Goal: Information Seeking & Learning: Learn about a topic

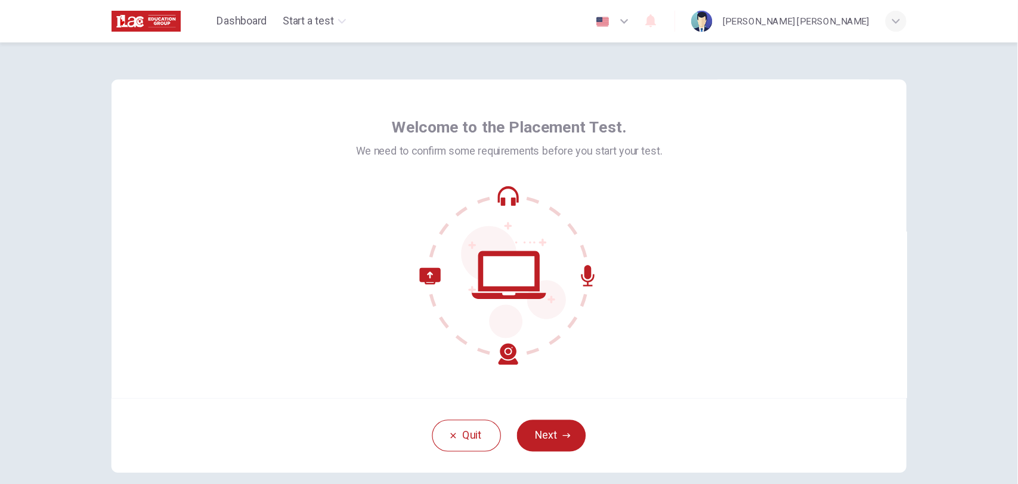
scroll to position [61, 0]
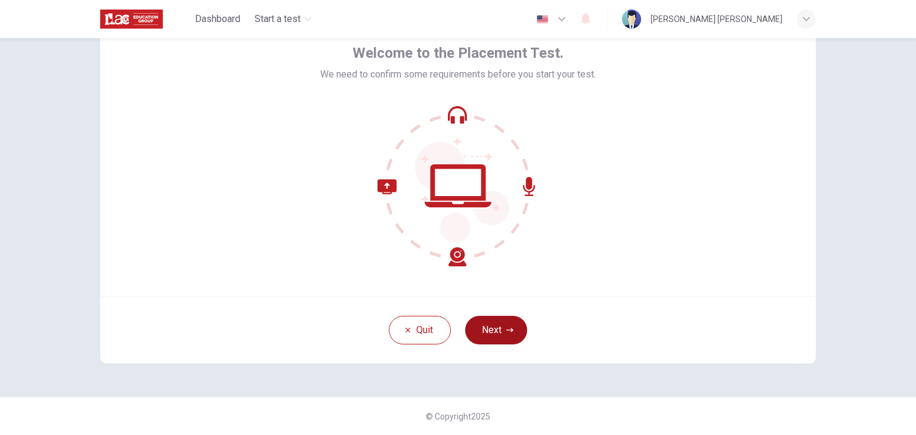
click at [505, 326] on button "Next" at bounding box center [496, 330] width 62 height 29
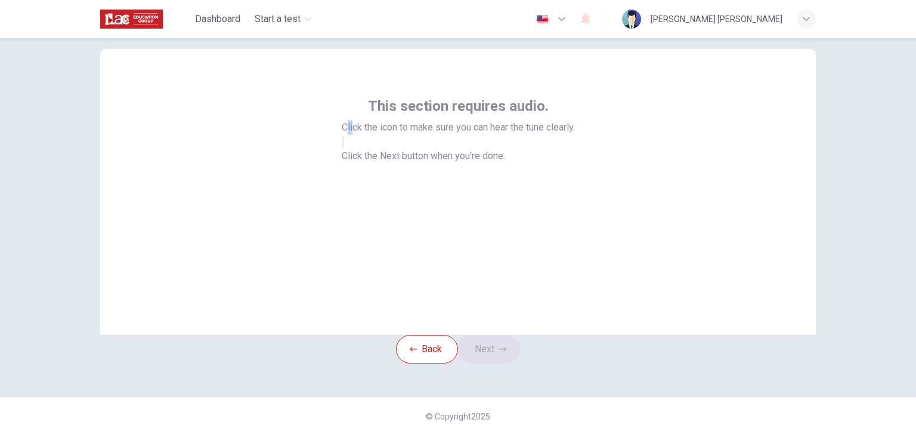
drag, startPoint x: 339, startPoint y: 91, endPoint x: 401, endPoint y: 106, distance: 63.7
click at [348, 120] on span "Click the icon to make sure you can hear the tune clearly." at bounding box center [458, 127] width 233 height 14
click at [344, 137] on button "button" at bounding box center [343, 142] width 2 height 11
click at [344, 148] on button "button" at bounding box center [343, 142] width 2 height 11
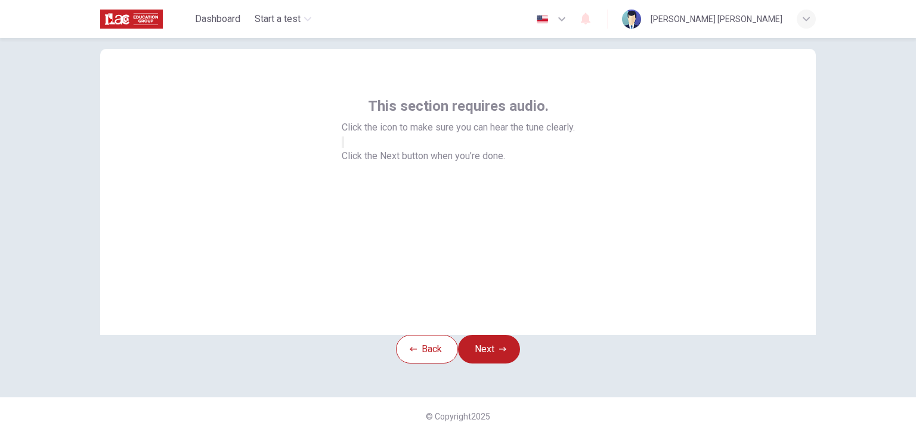
click at [527, 141] on div at bounding box center [458, 142] width 233 height 14
click at [344, 146] on button "button" at bounding box center [343, 142] width 2 height 11
click at [344, 148] on button "button" at bounding box center [343, 142] width 2 height 11
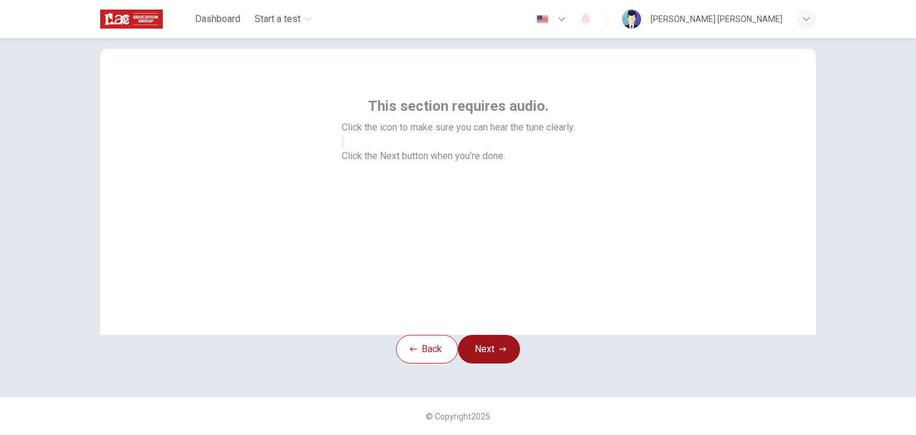
click at [510, 335] on button "Next" at bounding box center [489, 349] width 62 height 29
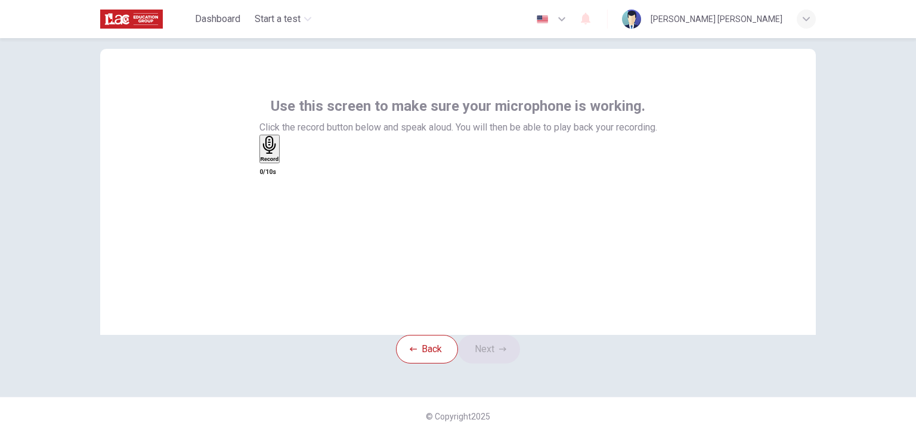
click at [279, 156] on div "Record" at bounding box center [270, 149] width 18 height 26
click at [273, 163] on div "Stop" at bounding box center [267, 184] width 12 height 96
click at [278, 154] on icon "button" at bounding box center [271, 145] width 13 height 18
click at [295, 172] on icon "button" at bounding box center [291, 168] width 7 height 8
click at [283, 161] on icon "button" at bounding box center [283, 161] width 0 height 0
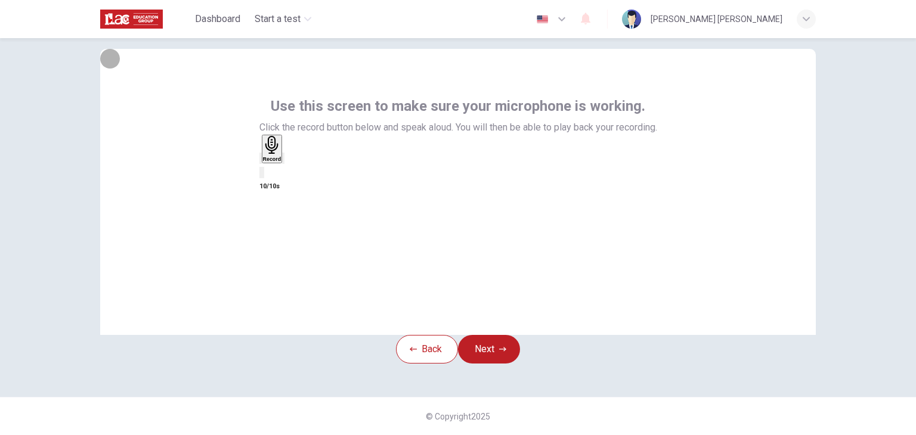
click at [261, 161] on icon "button" at bounding box center [261, 161] width 0 height 0
click at [279, 162] on h6 "Record" at bounding box center [270, 159] width 18 height 6
click at [273, 172] on div "Stop" at bounding box center [267, 184] width 12 height 96
click at [283, 163] on div "button" at bounding box center [283, 158] width 0 height 9
click at [261, 163] on div "button" at bounding box center [261, 158] width 0 height 9
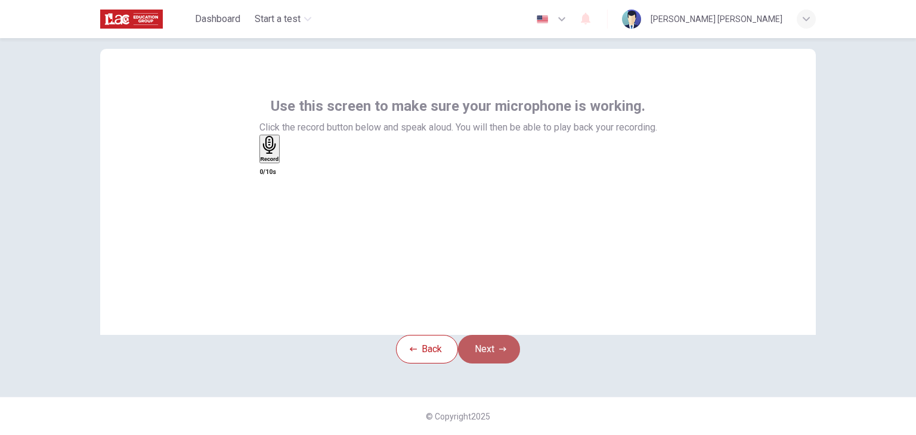
click at [497, 335] on button "Next" at bounding box center [489, 349] width 62 height 29
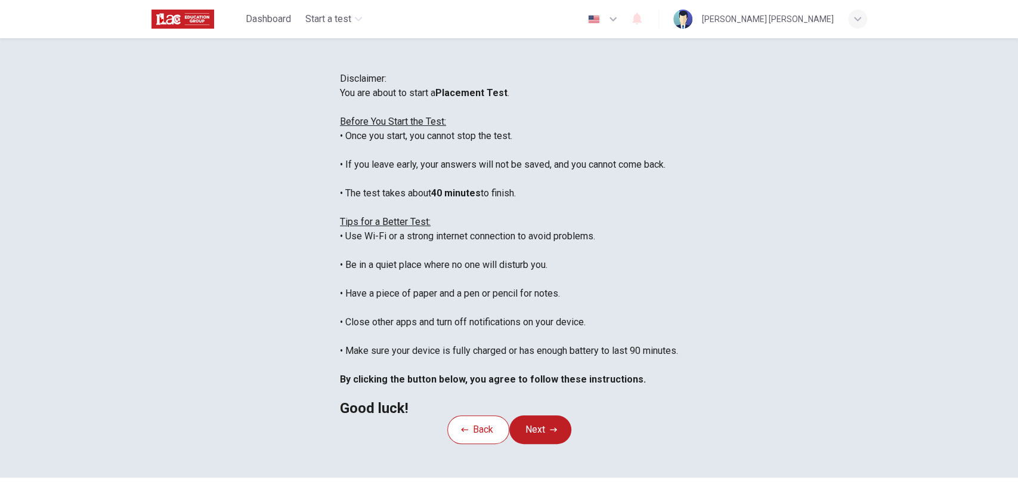
scroll to position [88, 0]
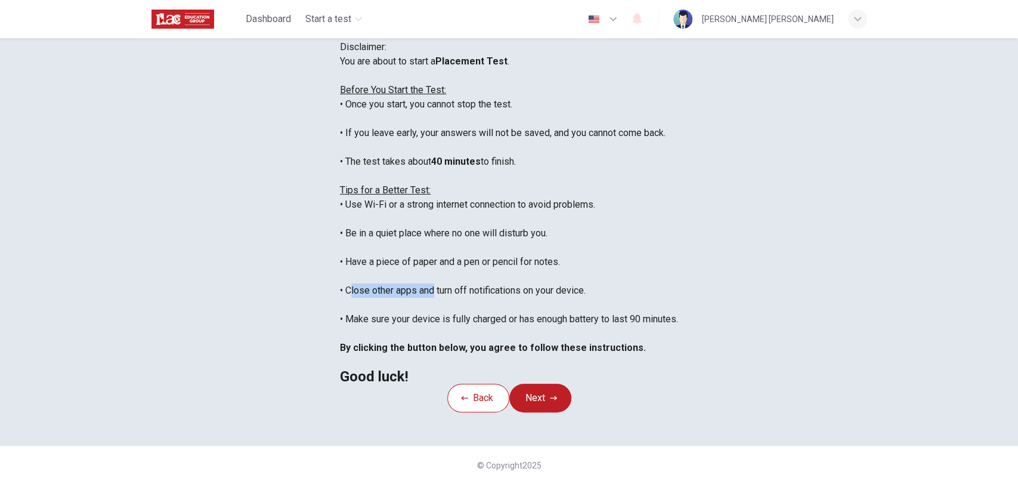
drag, startPoint x: 261, startPoint y: 296, endPoint x: 344, endPoint y: 301, distance: 83.6
click at [344, 301] on div "You are about to start a Placement Test . Before You Start the Test: • Once you…" at bounding box center [509, 218] width 338 height 329
click at [353, 301] on div "You are about to start a Placement Test . Before You Start the Test: • Once you…" at bounding box center [509, 218] width 338 height 329
click at [662, 75] on div "You are about to start a Placement Test . Before You Start the Test: • Once you…" at bounding box center [509, 218] width 338 height 329
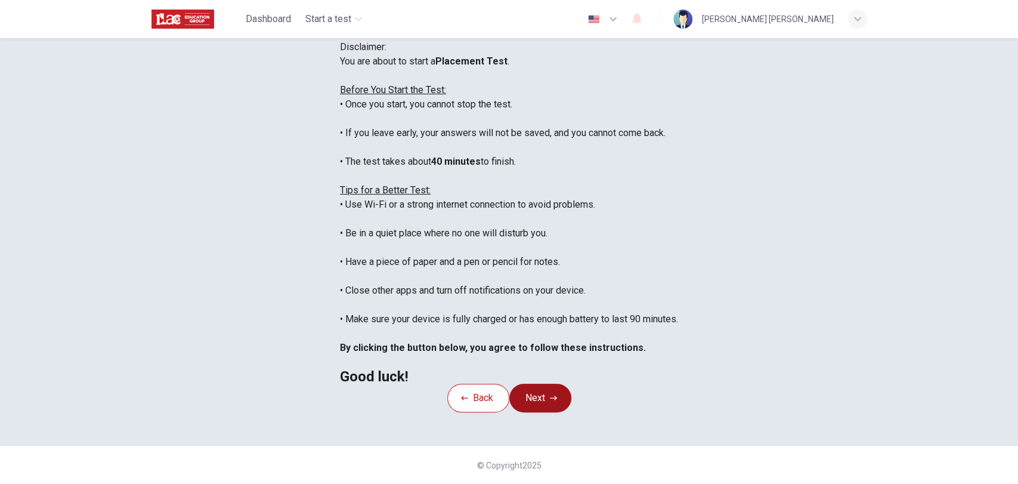
click at [557, 394] on icon "button" at bounding box center [553, 397] width 7 height 7
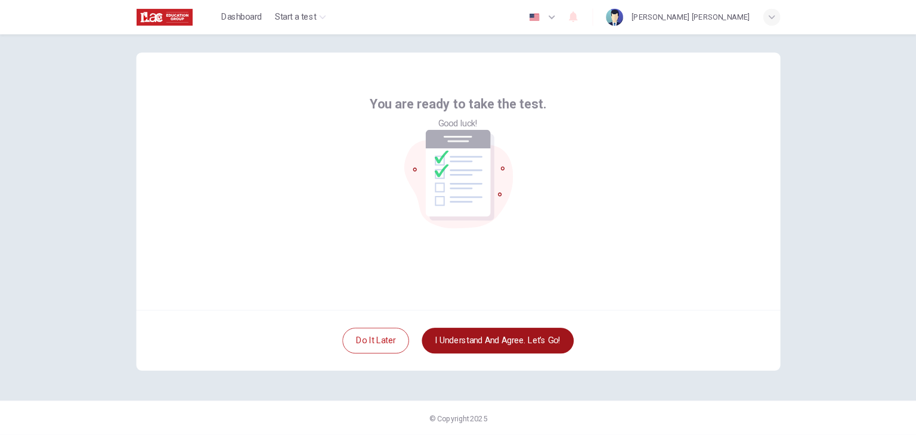
scroll to position [0, 0]
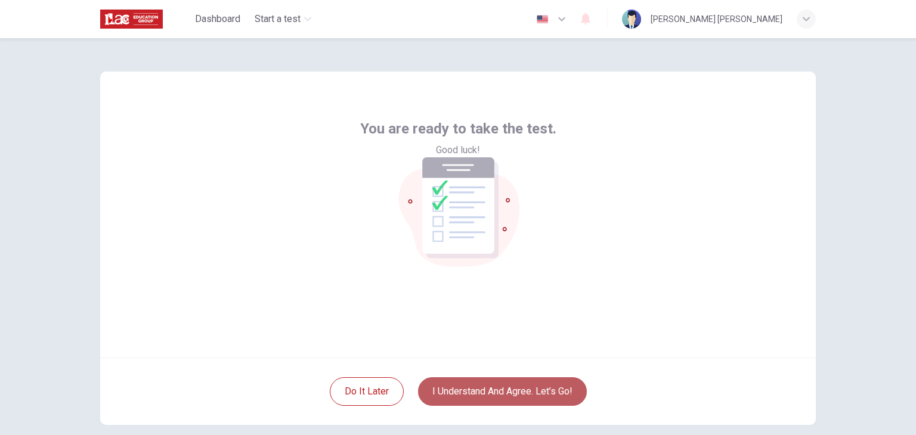
click at [536, 394] on button "I understand and agree. Let’s go!" at bounding box center [502, 392] width 169 height 29
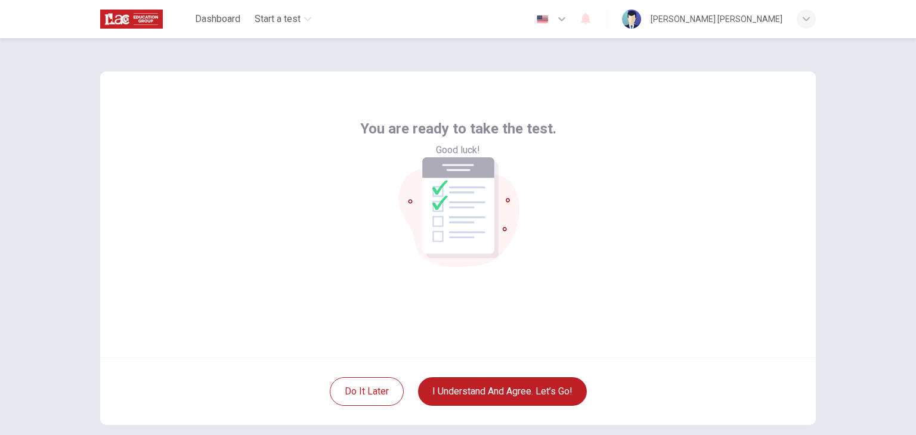
scroll to position [39, 0]
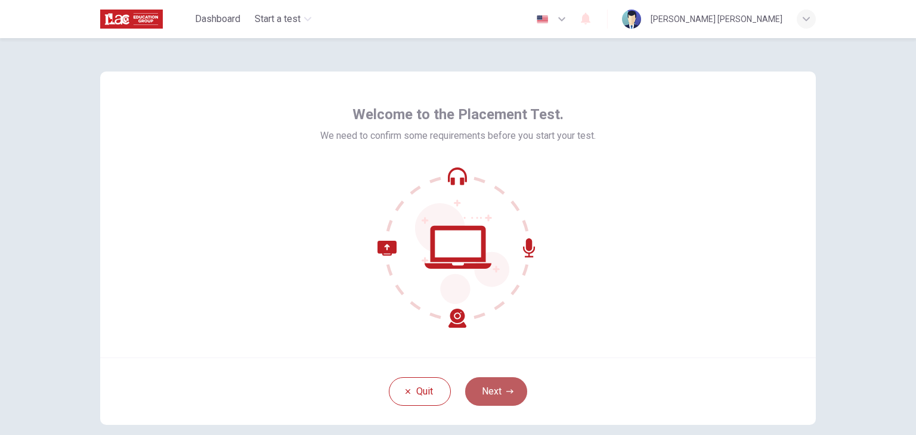
click at [506, 388] on icon "button" at bounding box center [509, 391] width 7 height 7
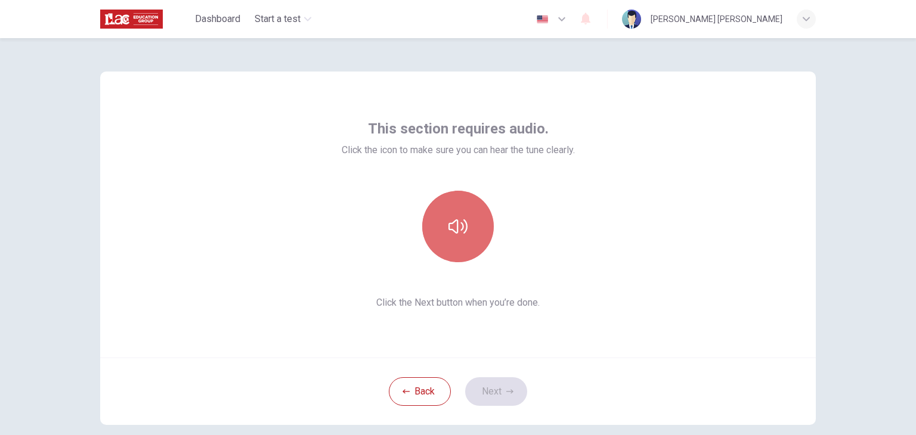
click at [463, 255] on button "button" at bounding box center [458, 227] width 72 height 72
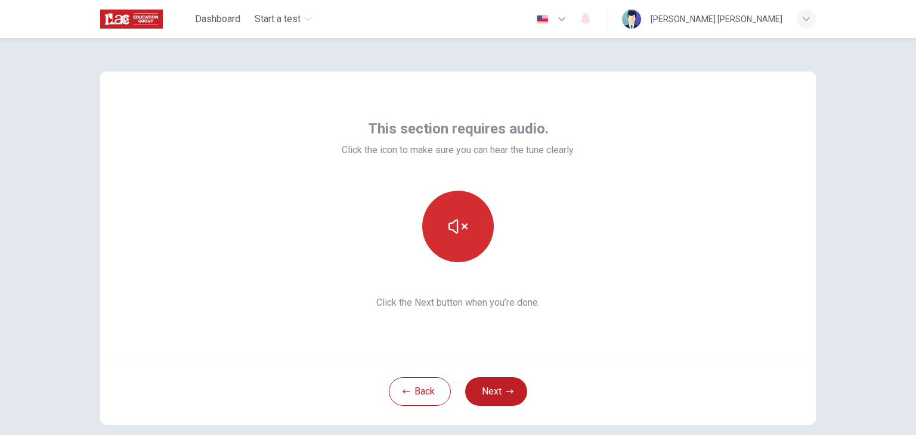
click at [468, 235] on button "button" at bounding box center [458, 227] width 72 height 72
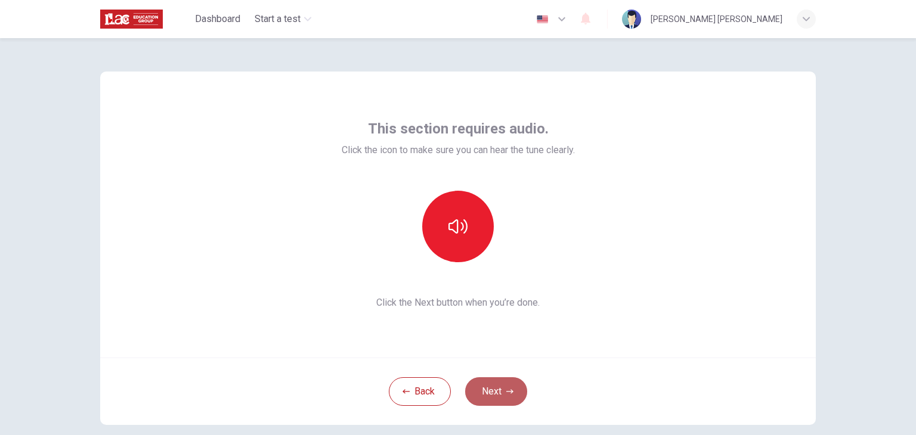
click at [502, 389] on button "Next" at bounding box center [496, 392] width 62 height 29
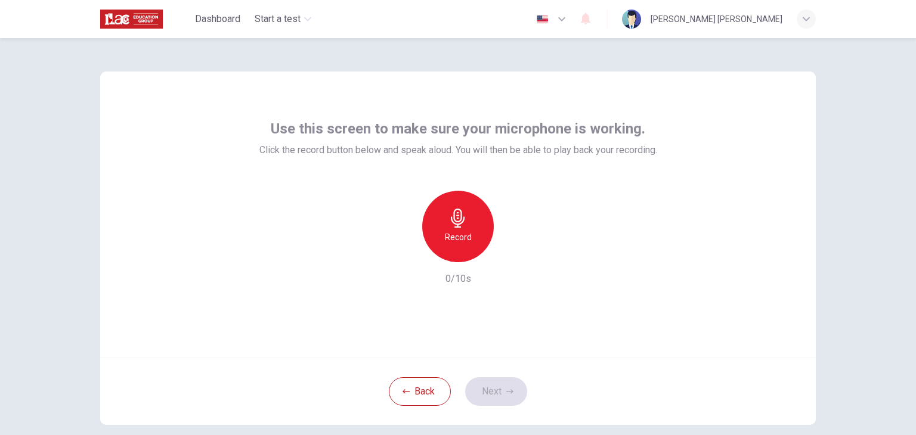
click at [464, 227] on icon "button" at bounding box center [458, 218] width 19 height 19
click at [463, 227] on icon "button" at bounding box center [458, 218] width 19 height 19
click at [525, 258] on div "Record 1/10s" at bounding box center [458, 238] width 398 height 95
click at [508, 250] on icon "button" at bounding box center [513, 253] width 12 height 12
click at [517, 389] on button "Next" at bounding box center [496, 392] width 62 height 29
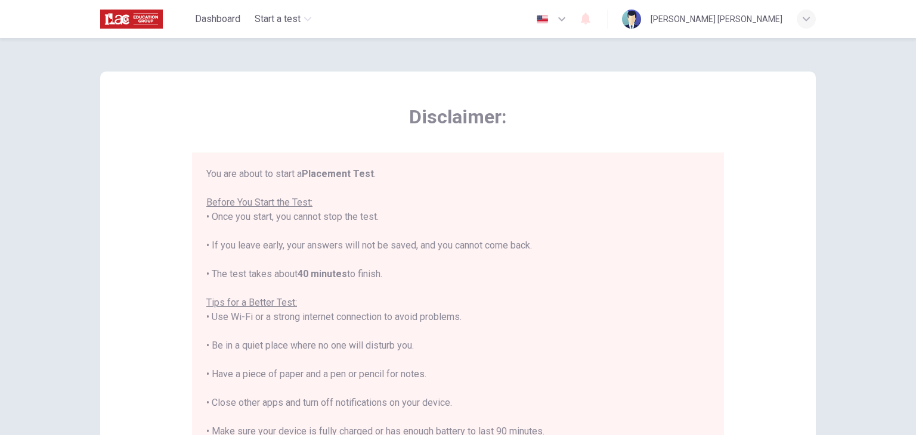
scroll to position [14, 0]
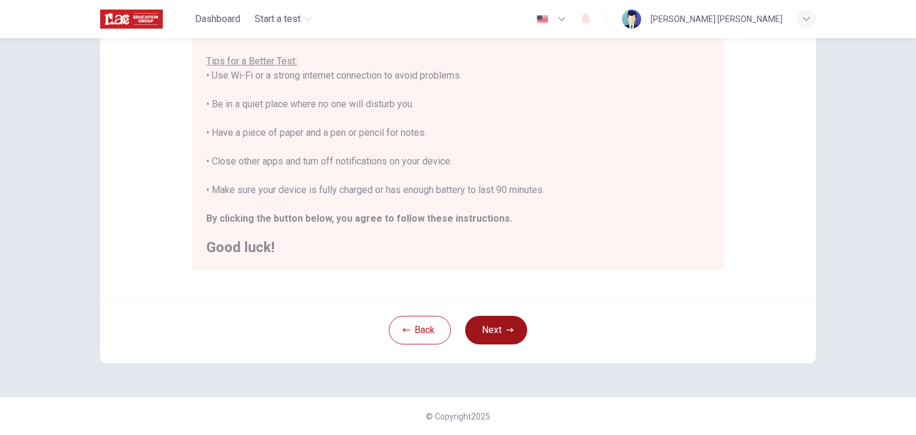
click at [499, 327] on button "Next" at bounding box center [496, 330] width 62 height 29
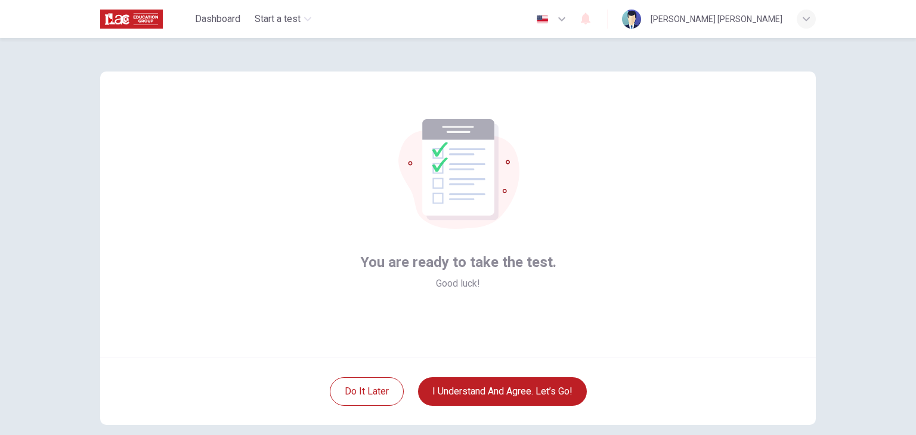
scroll to position [61, 0]
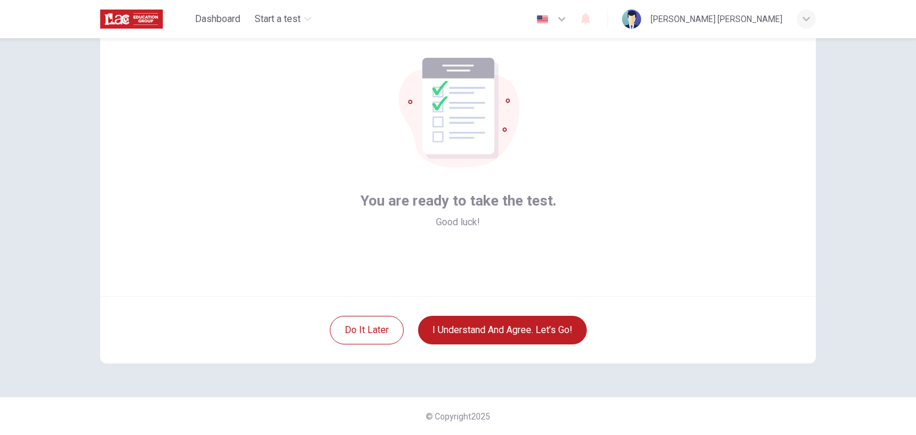
click at [543, 345] on div "Do it later I understand and agree. Let’s go!" at bounding box center [458, 329] width 716 height 67
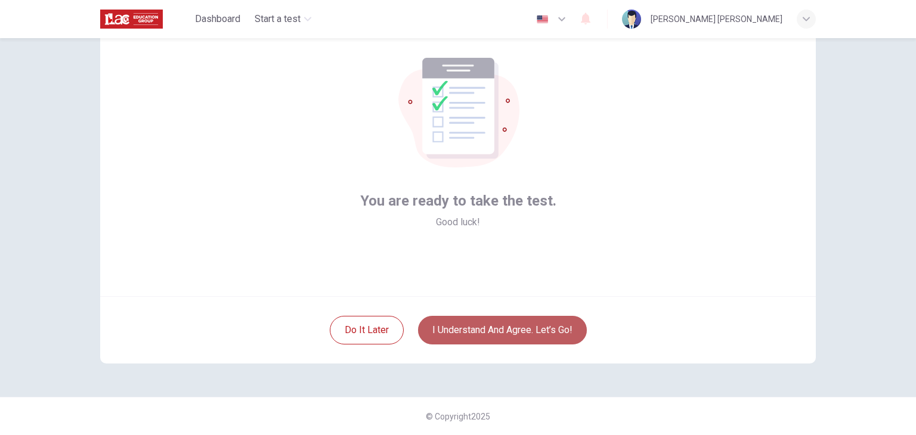
click at [546, 333] on button "I understand and agree. Let’s go!" at bounding box center [502, 330] width 169 height 29
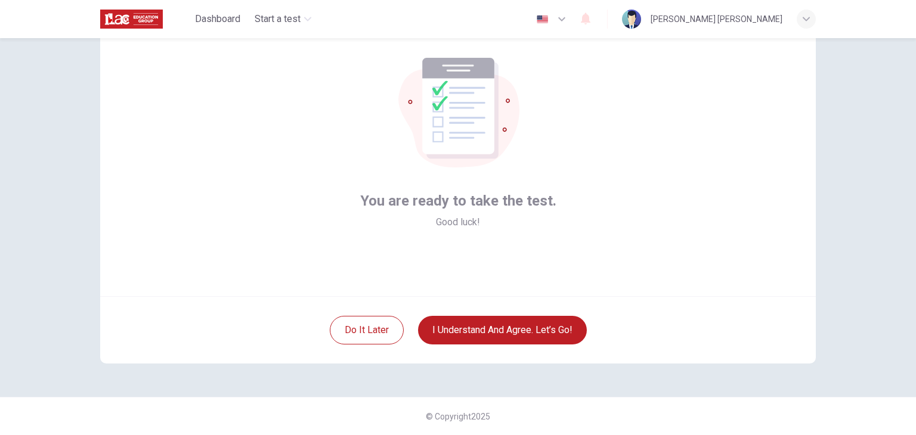
scroll to position [21, 0]
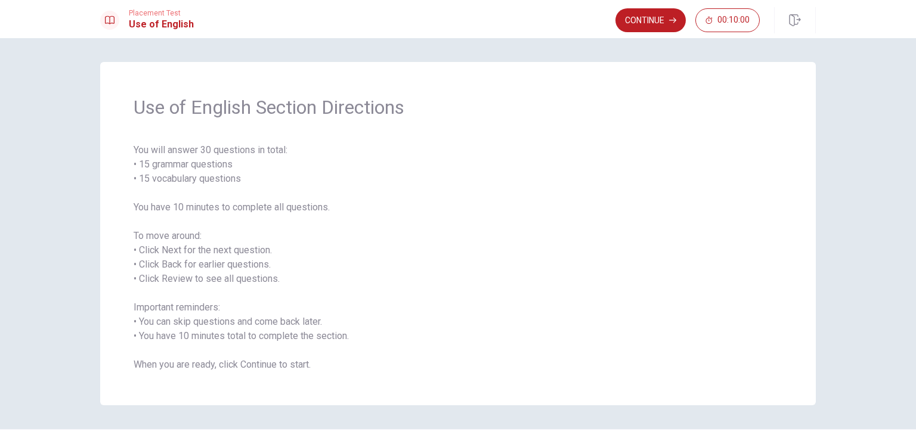
scroll to position [32, 0]
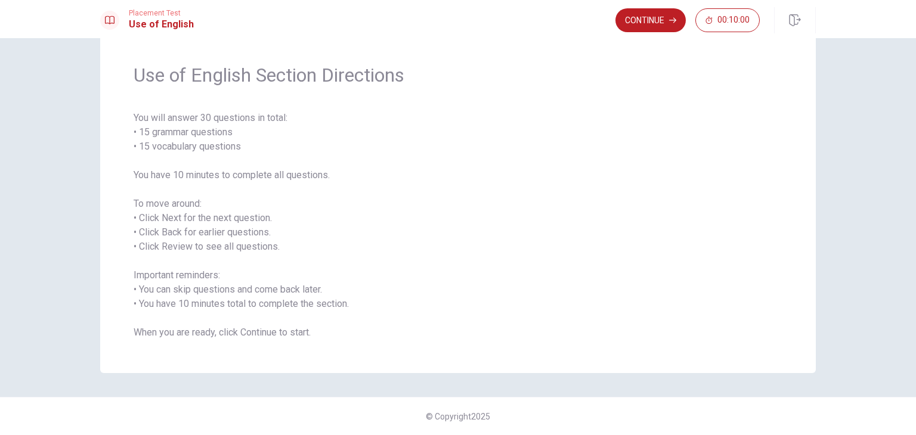
click at [607, 177] on span "You will answer 30 questions in total: • 15 grammar questions • 15 vocabulary q…" at bounding box center [458, 225] width 649 height 229
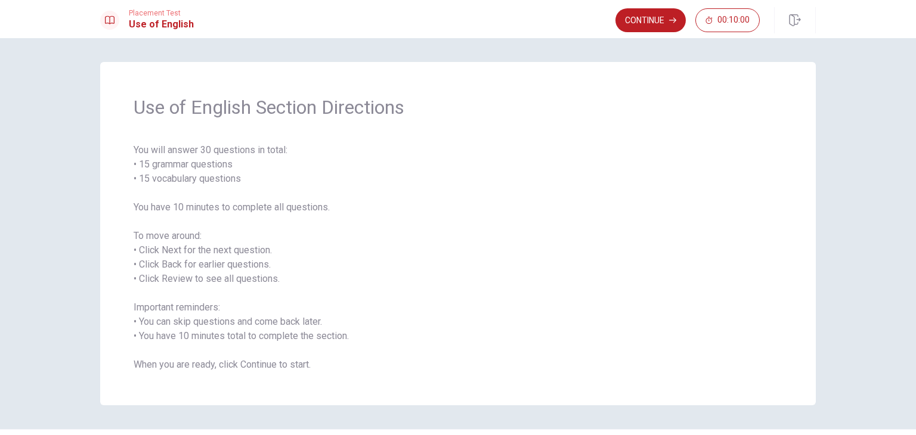
click at [680, 95] on span "Use of English Section Directions" at bounding box center [458, 107] width 649 height 24
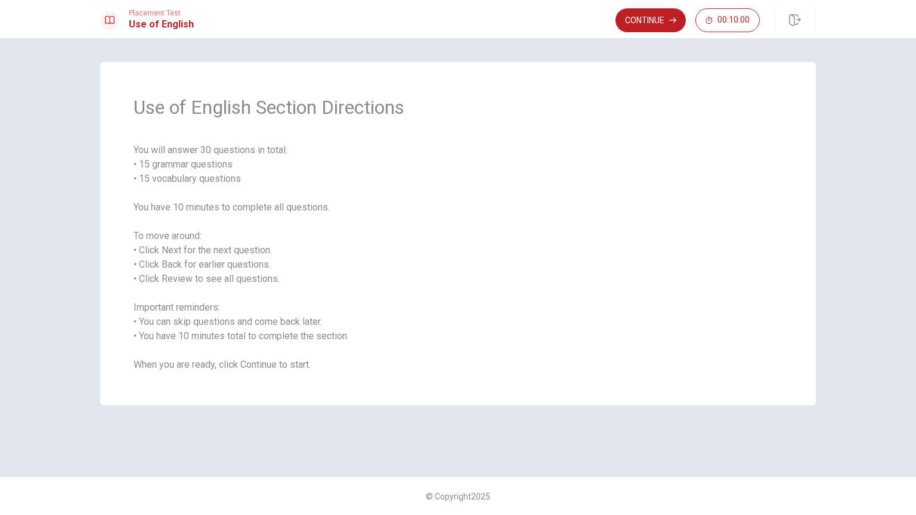
click at [742, 226] on span "You will answer 30 questions in total: • 15 grammar questions • 15 vocabulary q…" at bounding box center [458, 257] width 649 height 229
click at [669, 18] on button "Continue" at bounding box center [651, 20] width 70 height 24
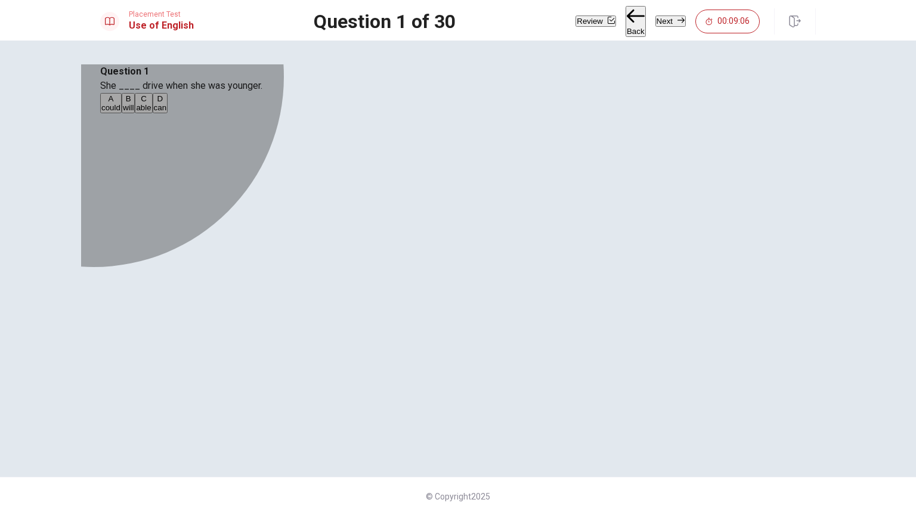
click at [167, 103] on div "D" at bounding box center [160, 98] width 13 height 9
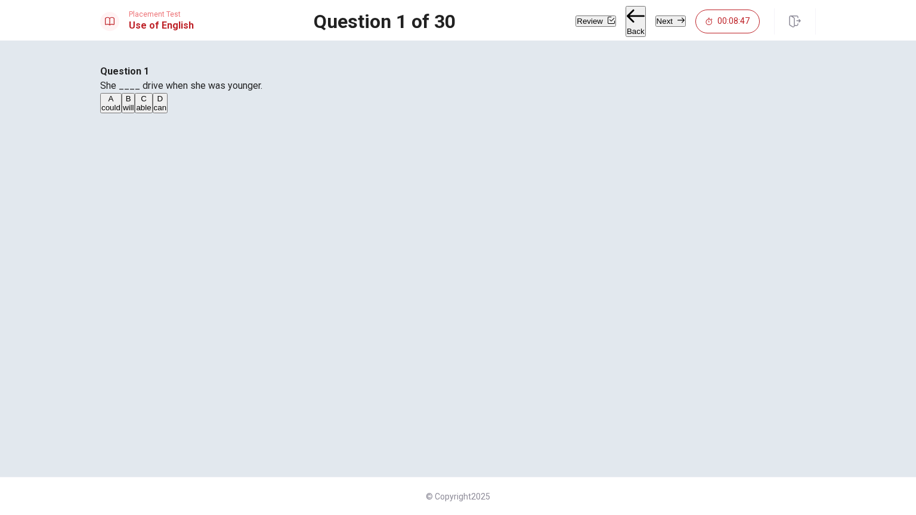
click at [664, 27] on button "Next" at bounding box center [670, 21] width 30 height 11
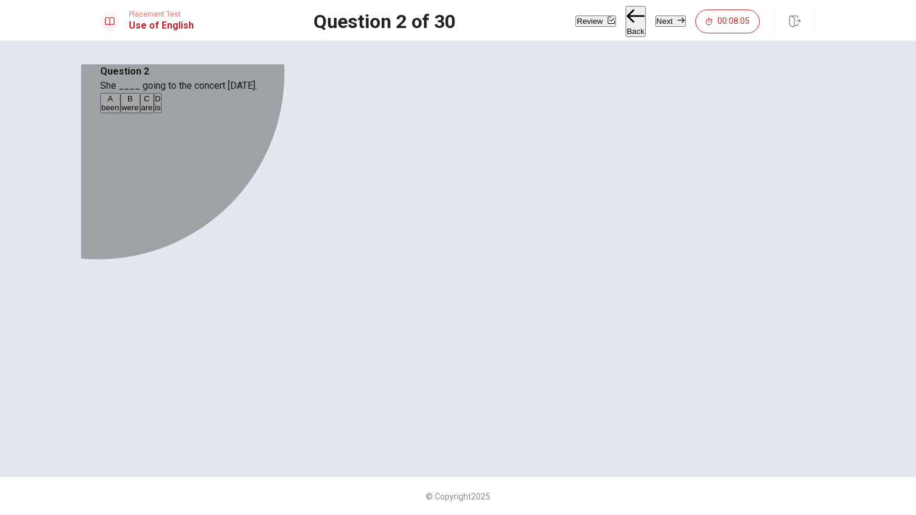
click at [161, 103] on div "D" at bounding box center [158, 98] width 6 height 9
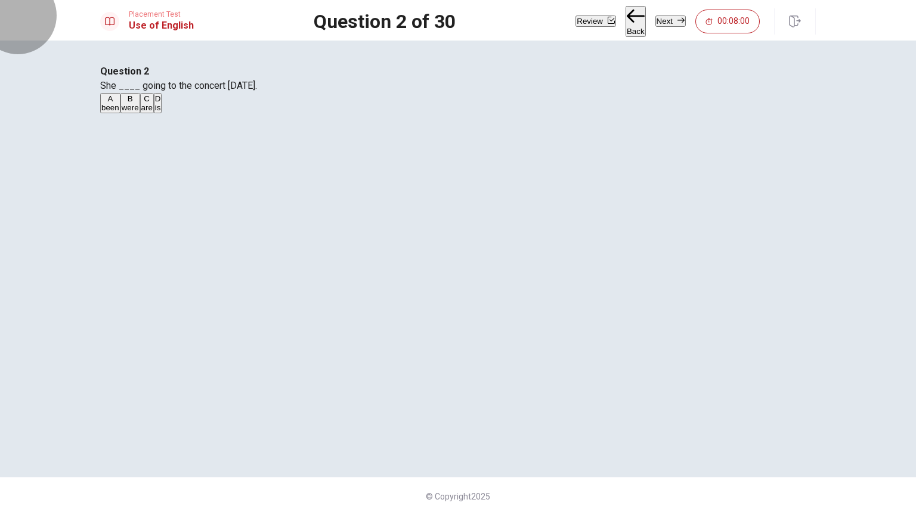
click at [655, 24] on button "Next" at bounding box center [670, 21] width 30 height 11
click at [169, 113] on button "B is studying" at bounding box center [149, 103] width 40 height 20
click at [655, 27] on button "Next" at bounding box center [670, 21] width 30 height 11
click at [142, 113] on button "B goes" at bounding box center [132, 103] width 20 height 20
click at [658, 20] on button "Next" at bounding box center [670, 21] width 30 height 11
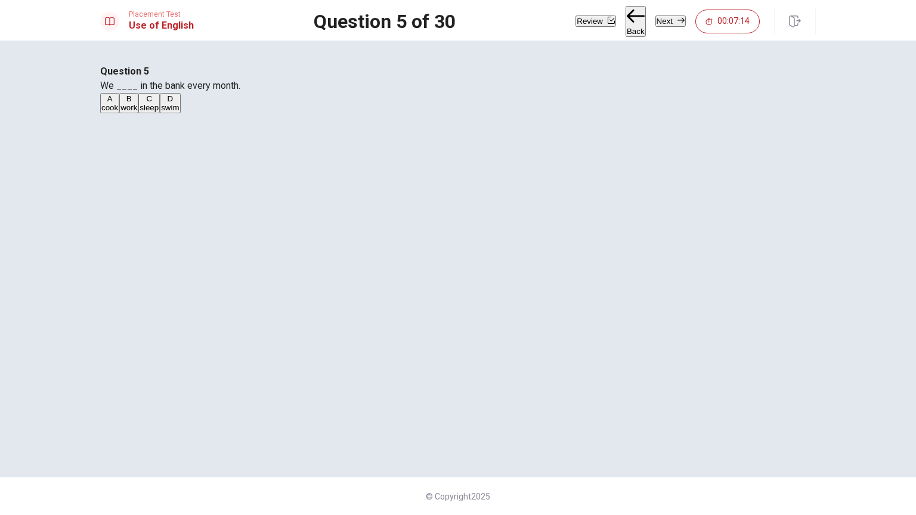
click at [138, 113] on button "B work" at bounding box center [128, 103] width 19 height 20
click at [655, 22] on button "Next" at bounding box center [670, 21] width 30 height 11
click at [158, 101] on div "C" at bounding box center [149, 96] width 17 height 9
click at [670, 15] on button "Next" at bounding box center [670, 20] width 30 height 11
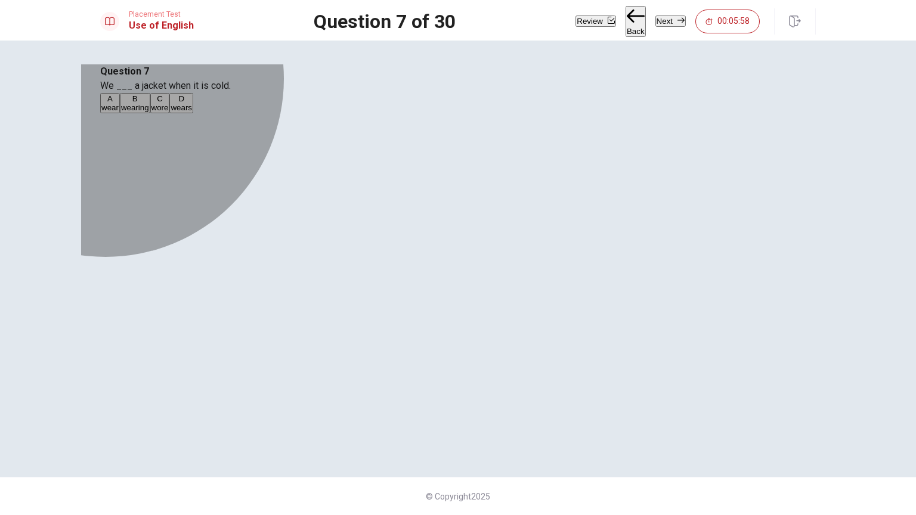
click at [193, 113] on button "D wears" at bounding box center [181, 103] width 24 height 20
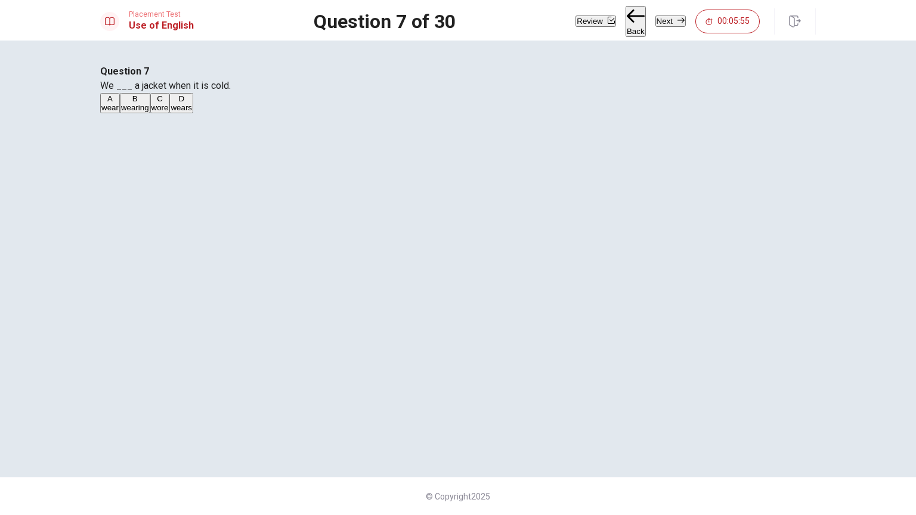
click at [120, 113] on button "A wear" at bounding box center [110, 103] width 20 height 20
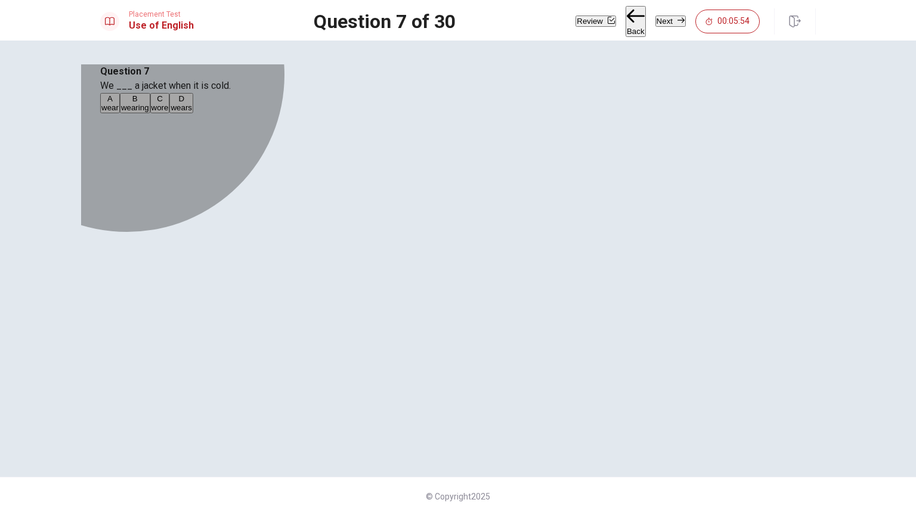
click at [192, 112] on span "wears" at bounding box center [181, 107] width 21 height 9
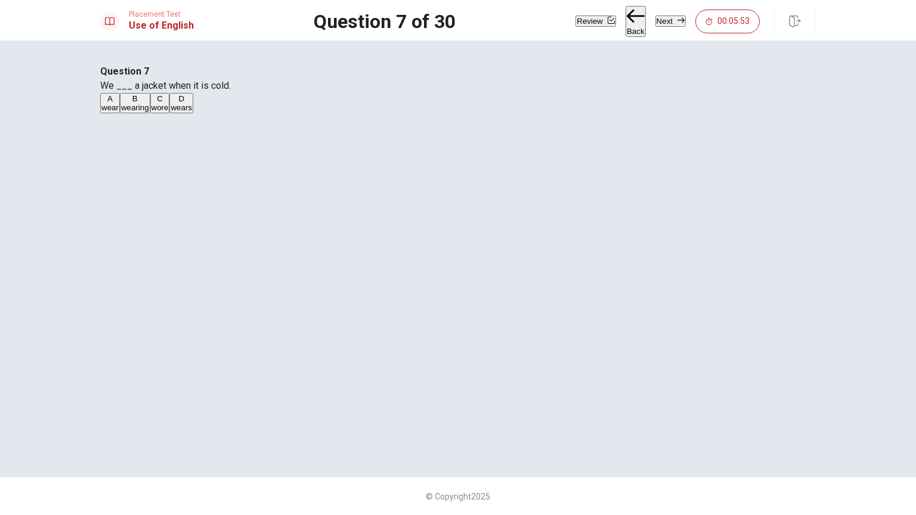
click at [382, 115] on div "Question 7 We ___ a jacket when it is cold. A wear B wearing C wore D wears" at bounding box center [458, 89] width 716 height 50
click at [120, 113] on button "A wear" at bounding box center [110, 103] width 20 height 20
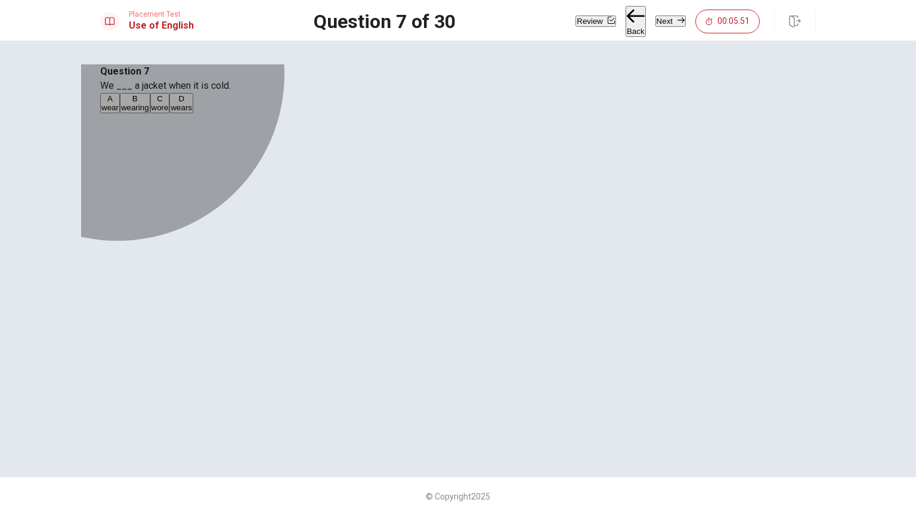
click at [192, 112] on span "wears" at bounding box center [181, 107] width 21 height 9
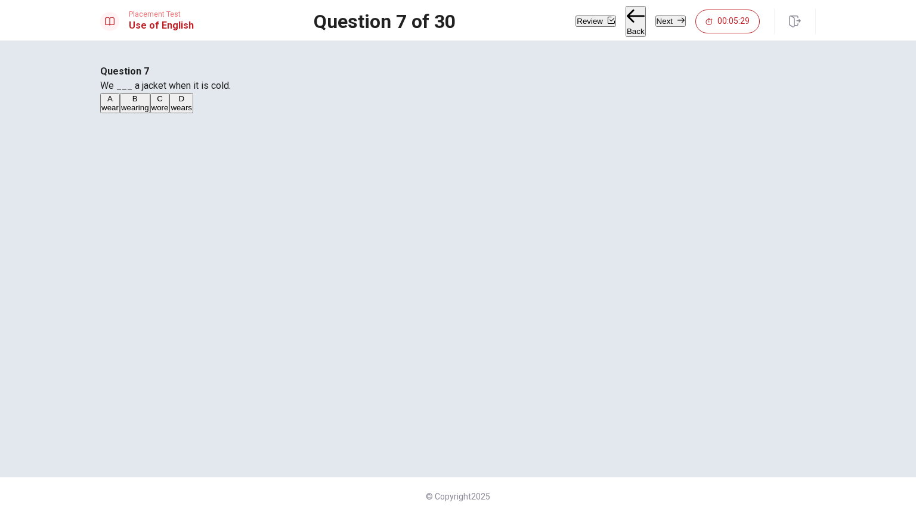
click at [657, 21] on button "Next" at bounding box center [670, 21] width 30 height 11
drag, startPoint x: 360, startPoint y: 150, endPoint x: 405, endPoint y: 151, distance: 44.8
click at [221, 91] on span "The opposite of "wet" is ___." at bounding box center [160, 85] width 121 height 11
click at [132, 112] on span "dry" at bounding box center [126, 107] width 11 height 9
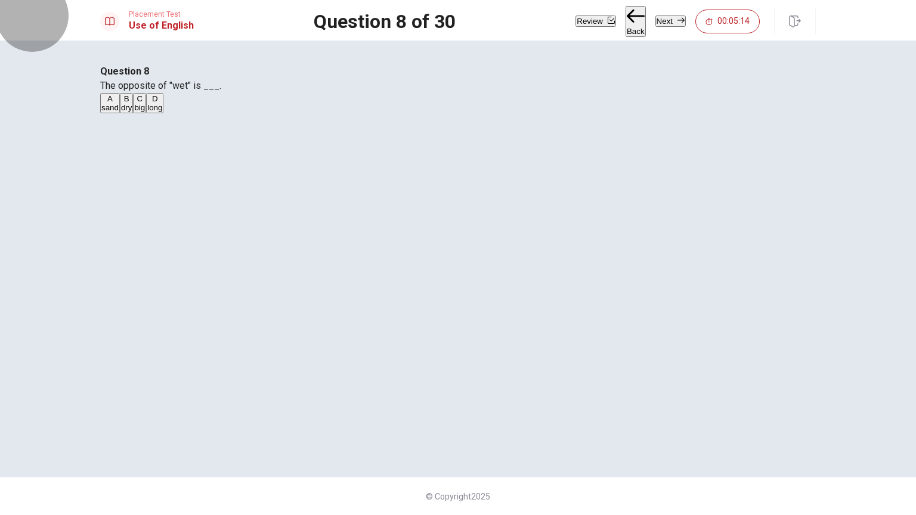
click at [666, 24] on button "Next" at bounding box center [670, 21] width 30 height 11
click at [153, 113] on button "C bed" at bounding box center [145, 103] width 16 height 20
click at [655, 19] on button "Next" at bounding box center [670, 21] width 30 height 11
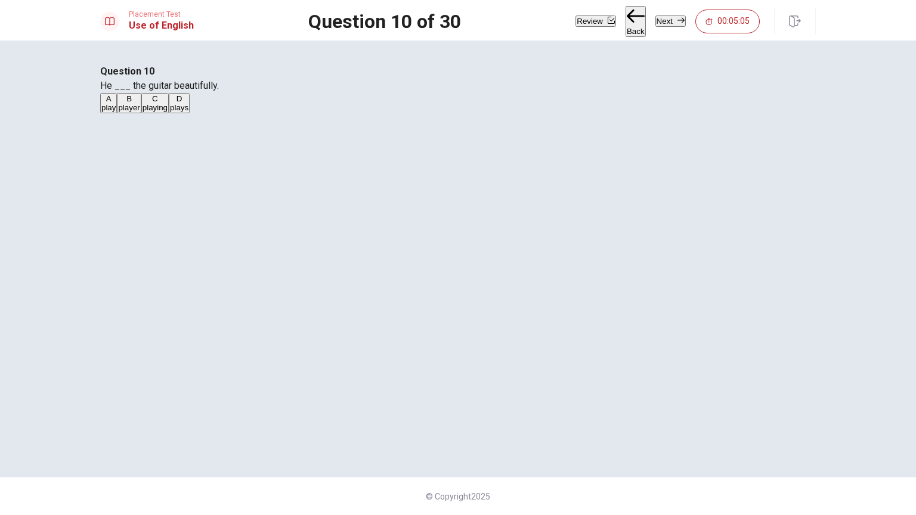
click at [190, 113] on button "D plays" at bounding box center [179, 103] width 21 height 20
click at [658, 17] on button "Next" at bounding box center [670, 21] width 30 height 11
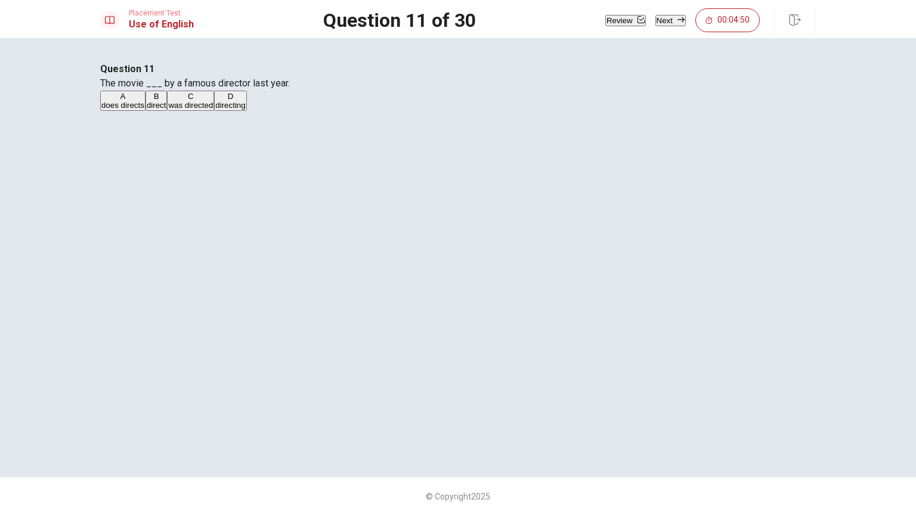
click at [213, 110] on span "was directed" at bounding box center [190, 105] width 45 height 9
click at [667, 18] on button "Next" at bounding box center [670, 20] width 30 height 11
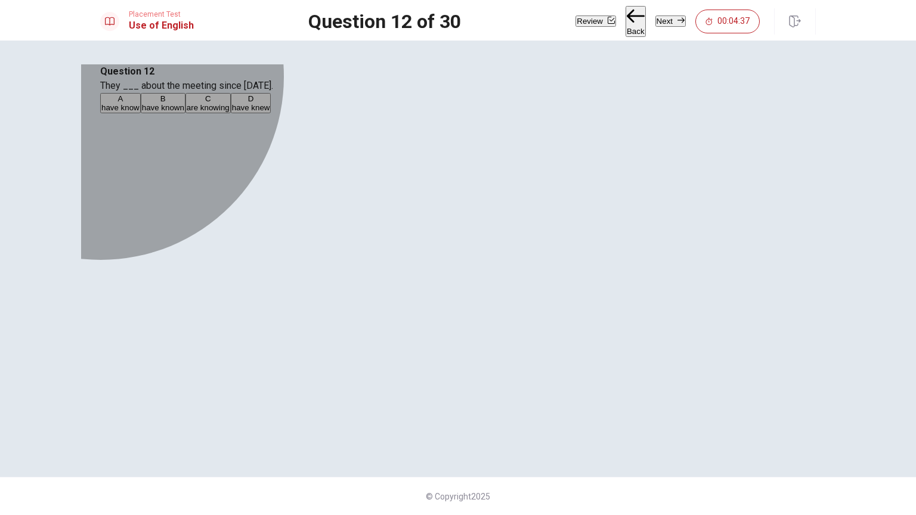
click at [184, 103] on div "B" at bounding box center [163, 98] width 42 height 9
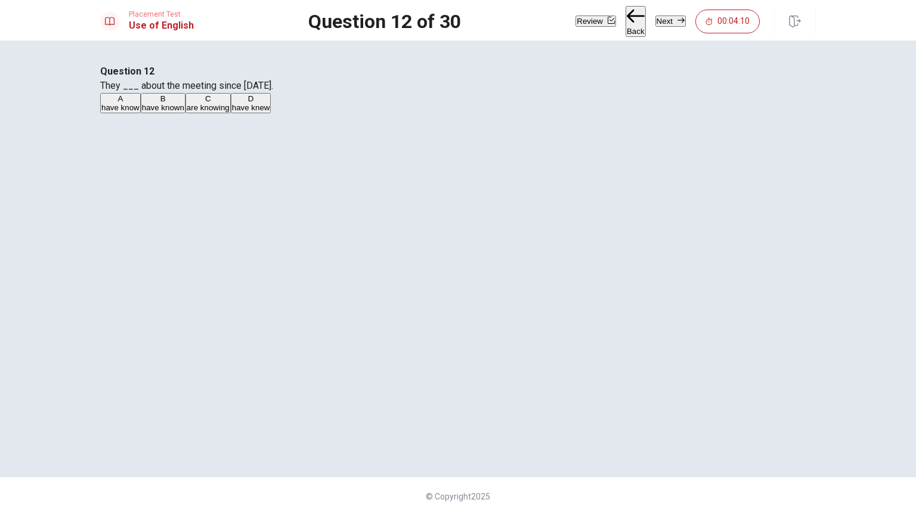
click at [271, 113] on button "D have knew" at bounding box center [251, 103] width 41 height 20
click at [184, 112] on span "have known" at bounding box center [163, 107] width 42 height 9
click at [270, 112] on span "have knew" at bounding box center [251, 107] width 38 height 9
click at [663, 17] on button "Next" at bounding box center [670, 21] width 30 height 11
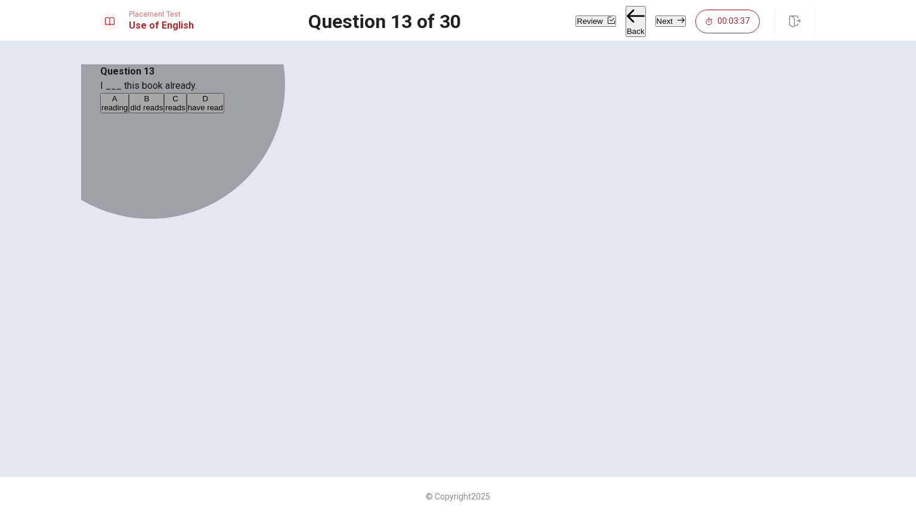
click at [186, 113] on button "C reads" at bounding box center [175, 103] width 22 height 20
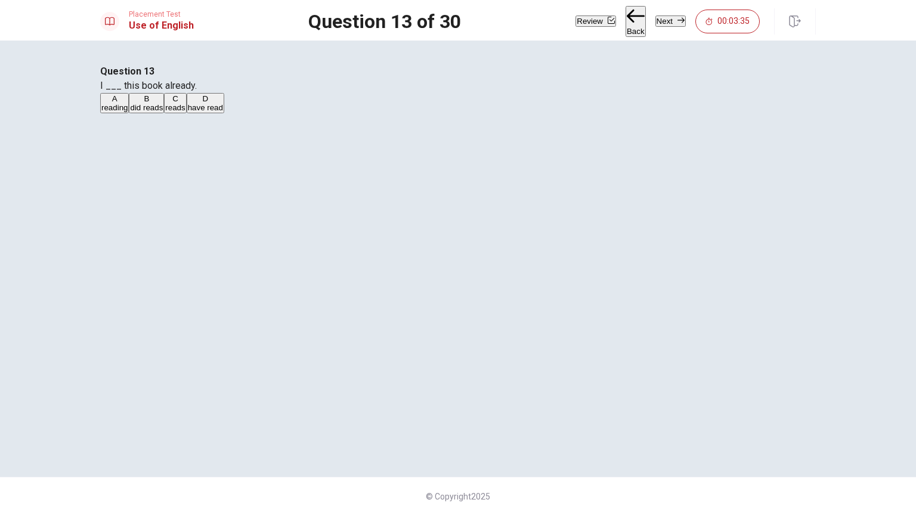
click at [224, 113] on button "D have read" at bounding box center [206, 103] width 38 height 20
click at [655, 21] on button "Next" at bounding box center [670, 21] width 30 height 11
click at [129, 113] on button "C on" at bounding box center [123, 103] width 11 height 20
click at [660, 18] on button "Next" at bounding box center [670, 21] width 30 height 11
click at [215, 113] on button "D Return" at bounding box center [202, 103] width 26 height 20
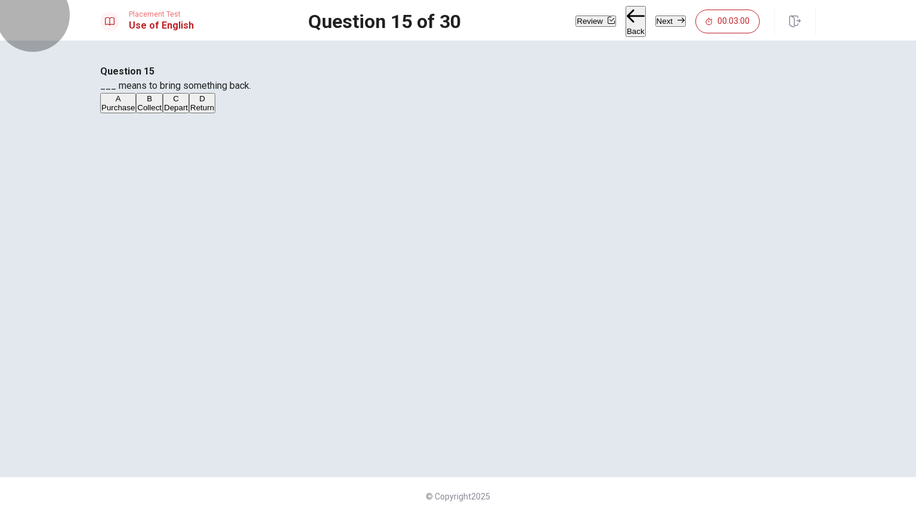
click at [666, 23] on button "Next" at bounding box center [670, 21] width 30 height 11
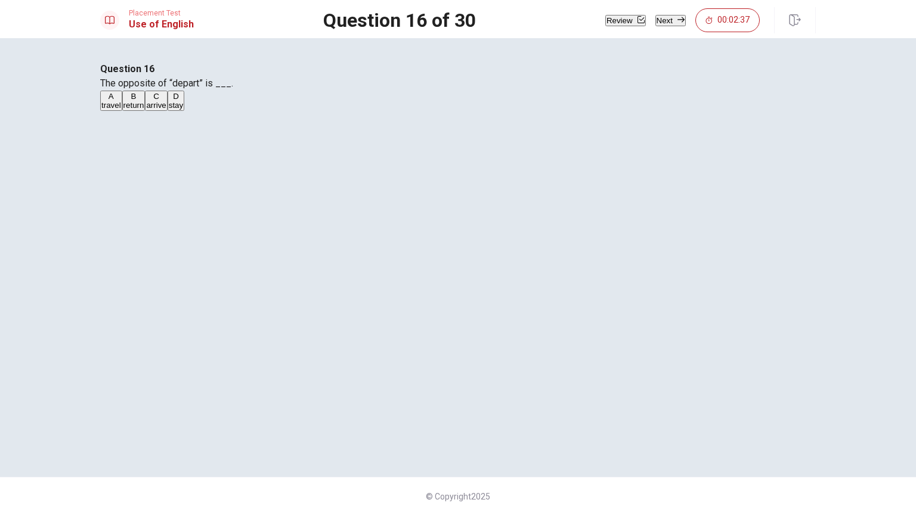
click at [144, 110] on span "return" at bounding box center [133, 105] width 21 height 9
click at [167, 111] on button "C arrive" at bounding box center [156, 101] width 22 height 20
click at [661, 18] on button "Next" at bounding box center [670, 20] width 30 height 11
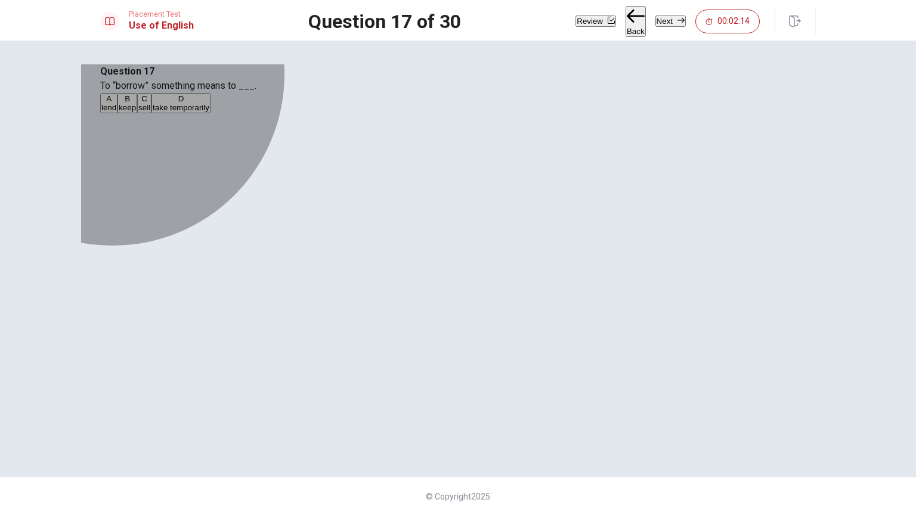
click at [116, 112] on span "lend" at bounding box center [108, 107] width 15 height 9
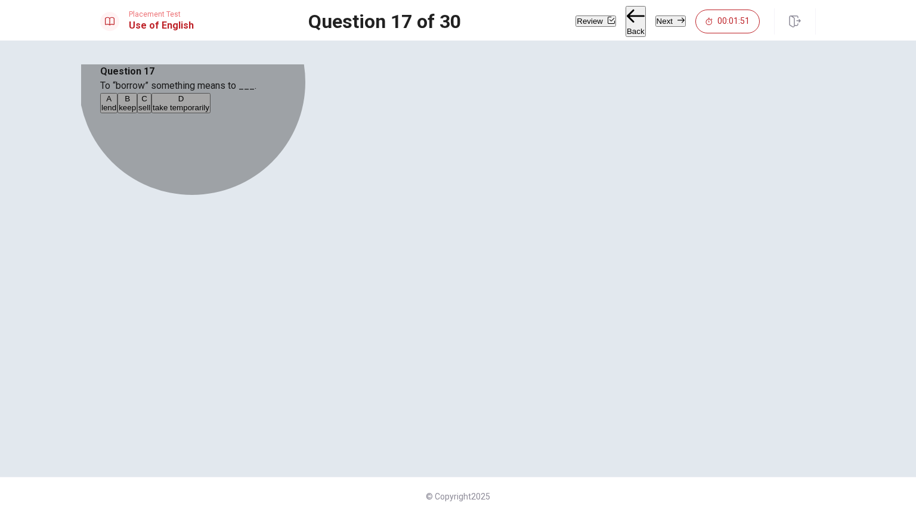
click at [211, 113] on button "D take temporarily" at bounding box center [180, 103] width 59 height 20
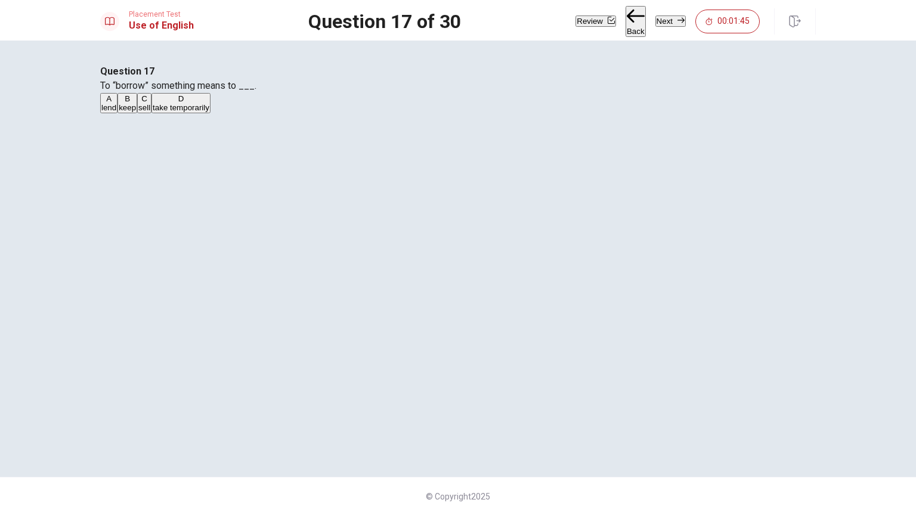
click at [117, 113] on button "A lend" at bounding box center [108, 103] width 17 height 20
click at [655, 18] on button "Next" at bounding box center [670, 21] width 30 height 11
click at [150, 112] on span "support" at bounding box center [136, 107] width 26 height 9
click at [655, 20] on button "Next" at bounding box center [670, 21] width 30 height 11
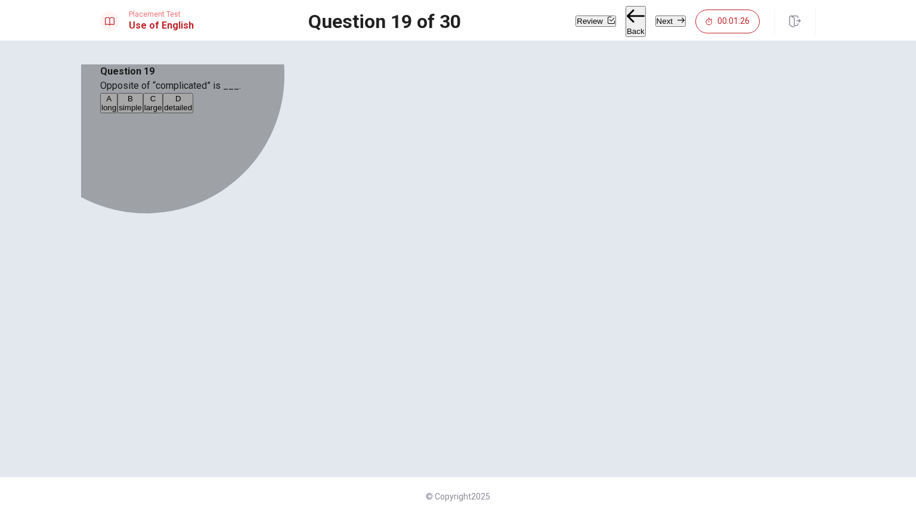
click at [143, 113] on button "B simple" at bounding box center [130, 103] width 26 height 20
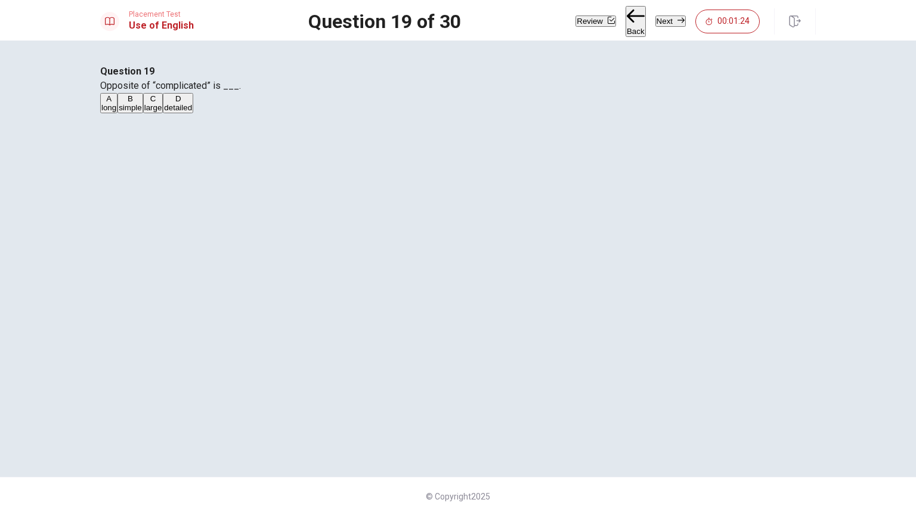
click at [658, 20] on button "Next" at bounding box center [670, 21] width 30 height 11
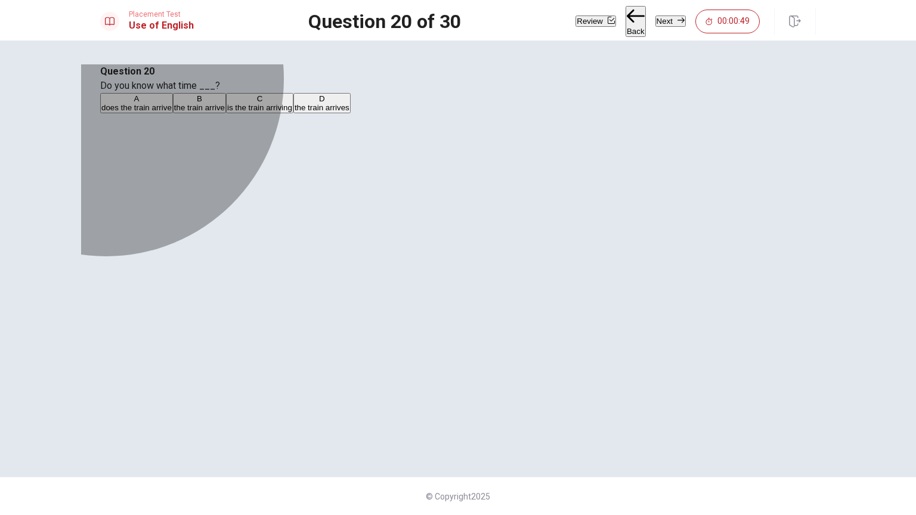
click at [351, 113] on button "D the train arrives" at bounding box center [321, 103] width 57 height 20
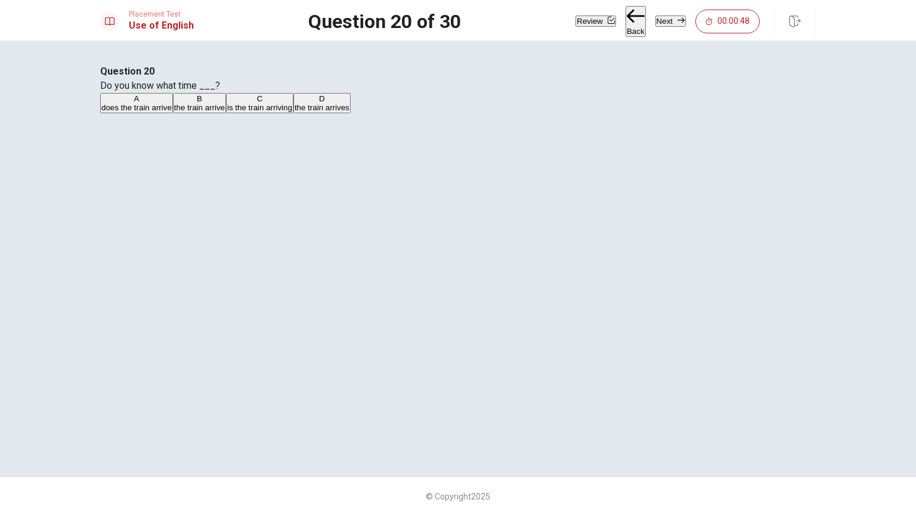
click at [172, 112] on span "does the train arrive" at bounding box center [136, 107] width 70 height 9
click at [665, 24] on button "Next" at bounding box center [670, 21] width 30 height 11
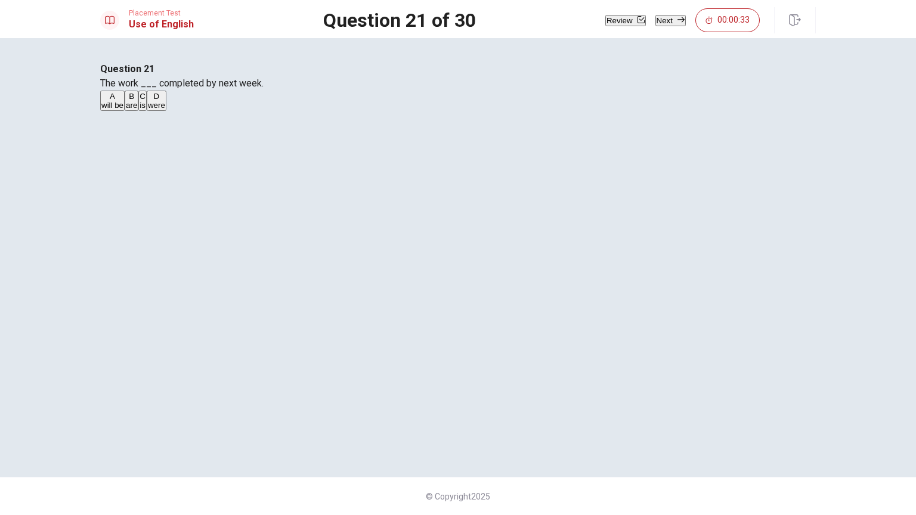
click at [146, 101] on div "C" at bounding box center [143, 96] width 6 height 9
drag, startPoint x: 403, startPoint y: 192, endPoint x: 409, endPoint y: 189, distance: 6.1
click at [123, 110] on span "will be" at bounding box center [112, 105] width 22 height 9
click at [655, 21] on button "Next" at bounding box center [670, 20] width 30 height 11
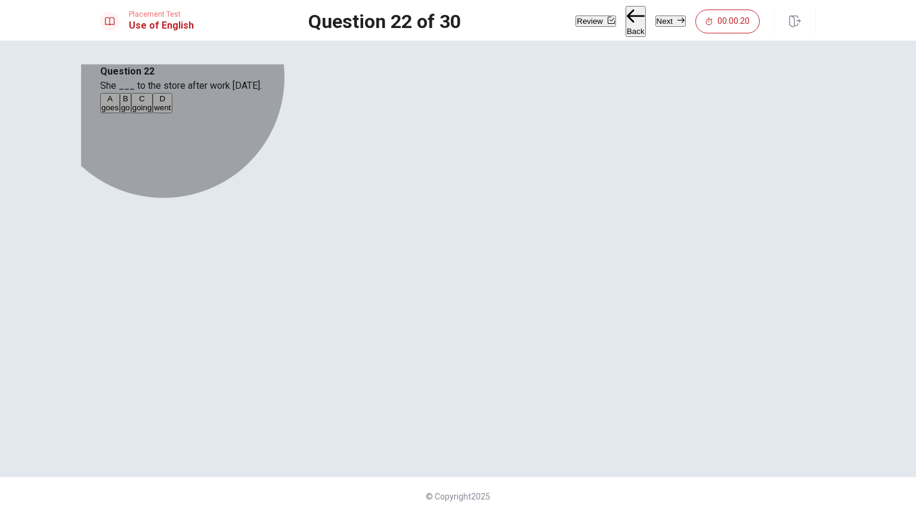
click at [120, 113] on button "A goes" at bounding box center [110, 103] width 20 height 20
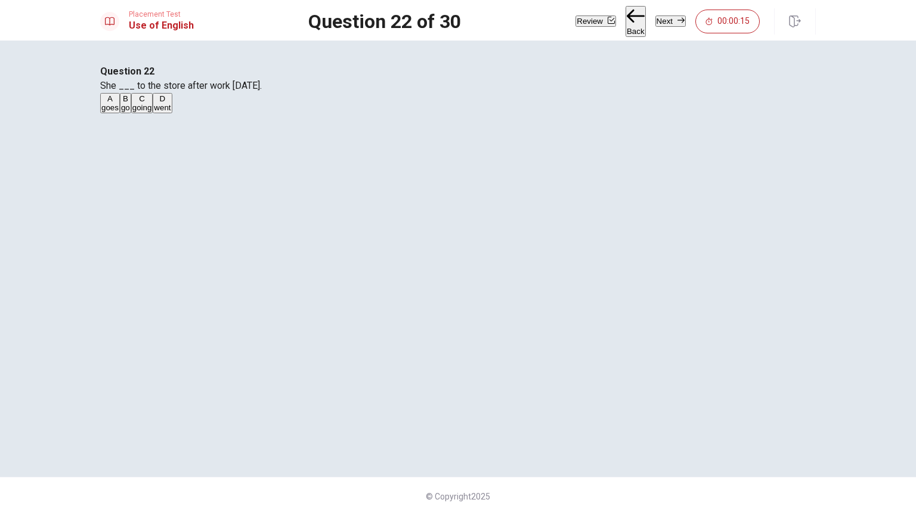
click at [172, 113] on button "D went" at bounding box center [162, 103] width 19 height 20
click at [120, 113] on button "A goes" at bounding box center [110, 103] width 20 height 20
click at [655, 23] on button "Next" at bounding box center [670, 21] width 30 height 11
click at [121, 113] on button "A finish" at bounding box center [110, 103] width 21 height 20
click at [183, 113] on button "C finished" at bounding box center [168, 103] width 30 height 20
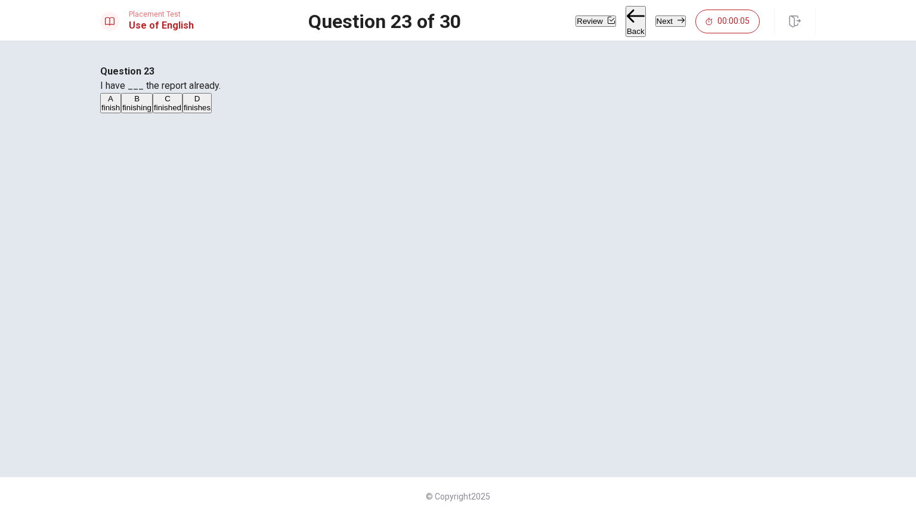
click at [655, 18] on button "Next" at bounding box center [670, 21] width 30 height 11
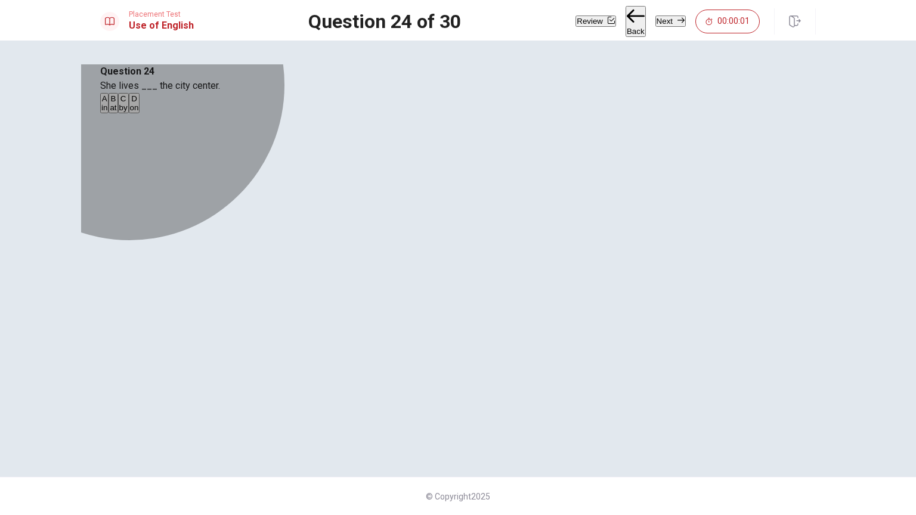
click at [109, 113] on button "A in" at bounding box center [104, 103] width 8 height 20
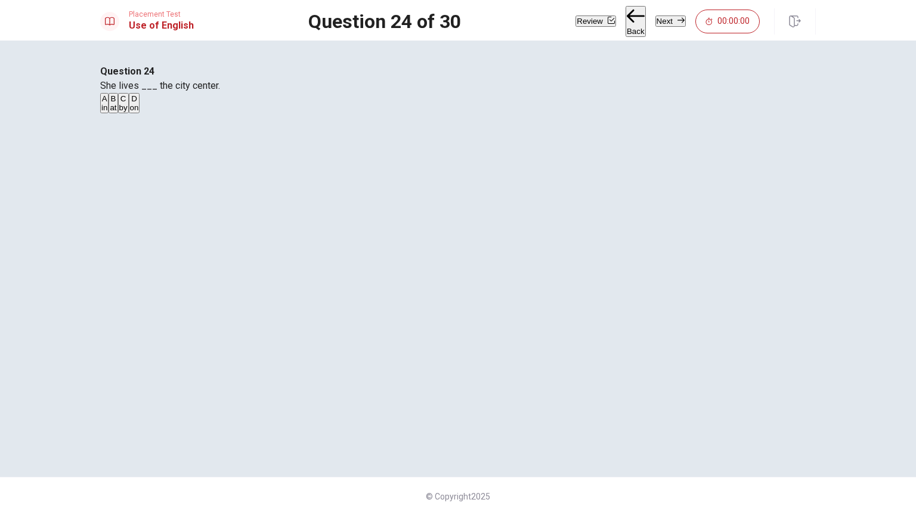
click at [117, 113] on button "B at" at bounding box center [113, 103] width 9 height 20
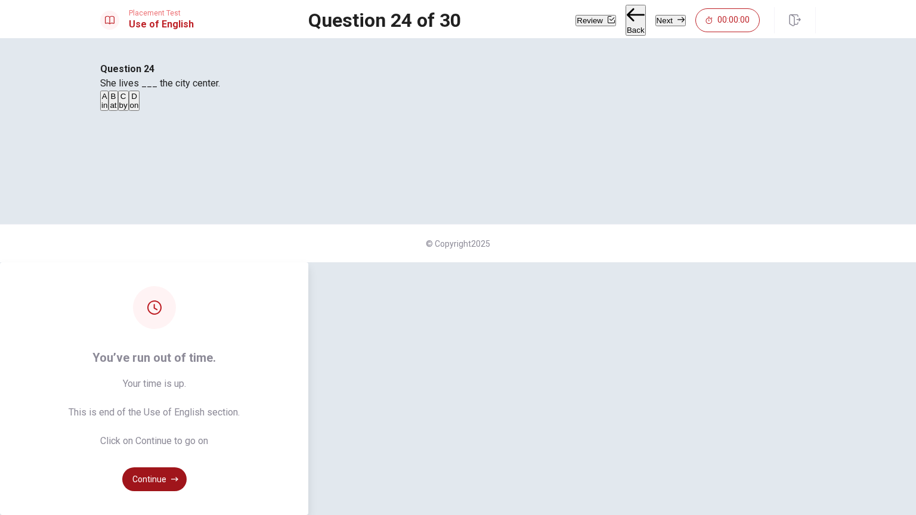
click at [187, 435] on button "Continue" at bounding box center [154, 480] width 64 height 24
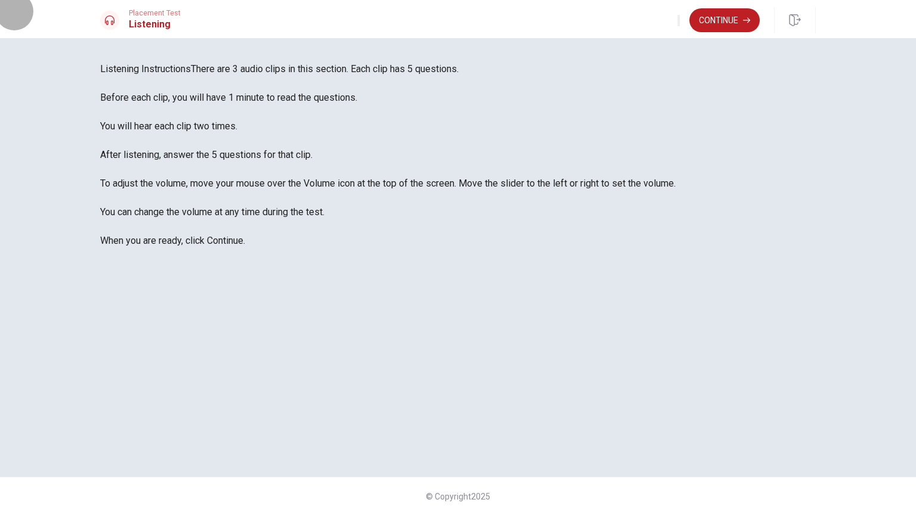
click at [679, 23] on icon "button" at bounding box center [679, 23] width 0 height 0
type input "1"
click at [639, 32] on span at bounding box center [639, 32] width 0 height 0
click at [701, 52] on div "Listening Instructions There are 3 audio clips in this section. Each clip has 5…" at bounding box center [458, 276] width 916 height 477
click at [639, 126] on div "Listening Instructions There are 3 audio clips in this section. Each clip has 5…" at bounding box center [458, 155] width 716 height 186
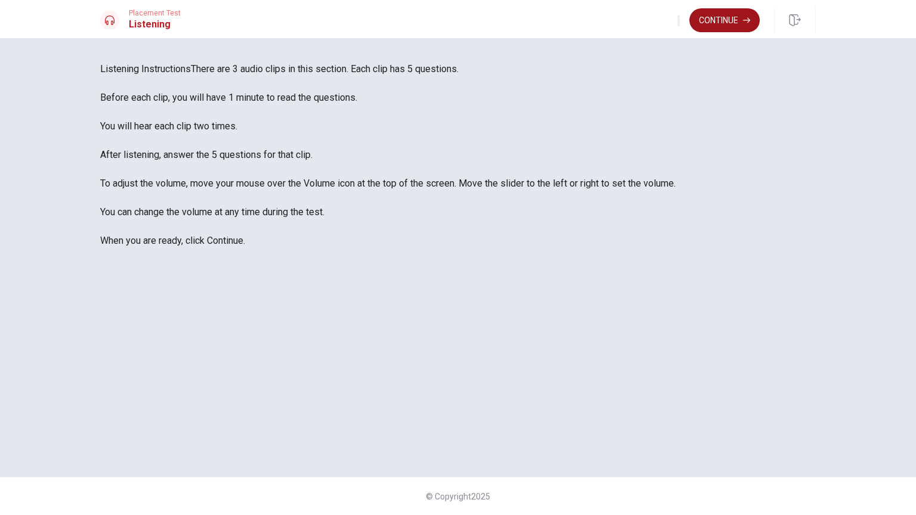
click at [737, 15] on button "Continue" at bounding box center [724, 20] width 70 height 24
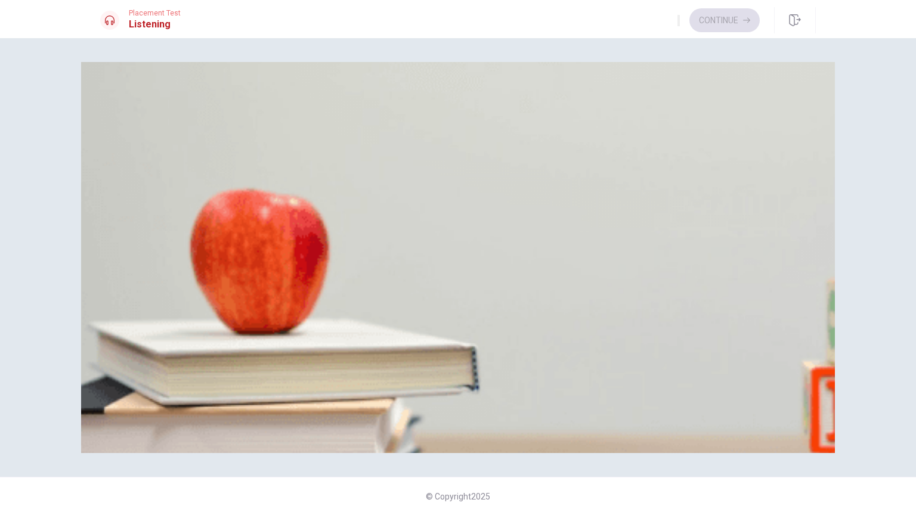
click at [180, 328] on span "Booking a Vacation" at bounding box center [139, 333] width 79 height 11
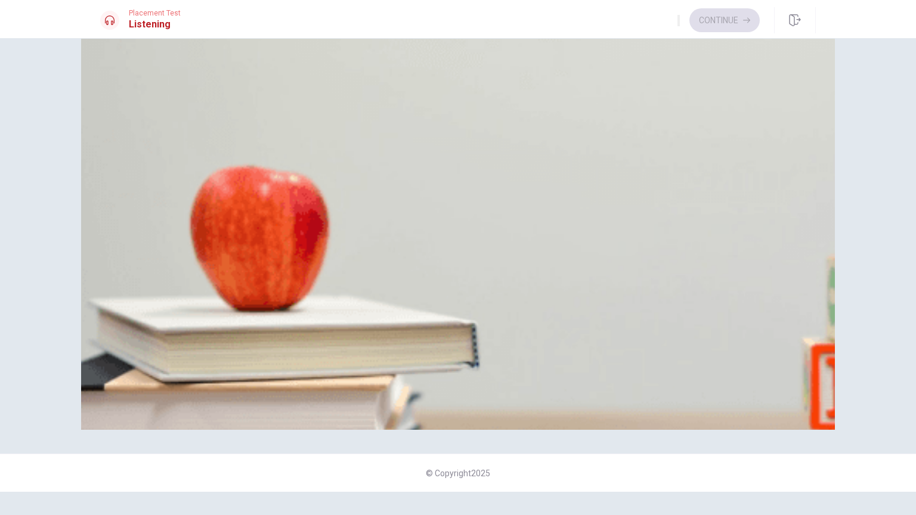
scroll to position [199, 0]
click at [440, 151] on span "[GEOGRAPHIC_DATA]" at bounding box center [398, 146] width 83 height 9
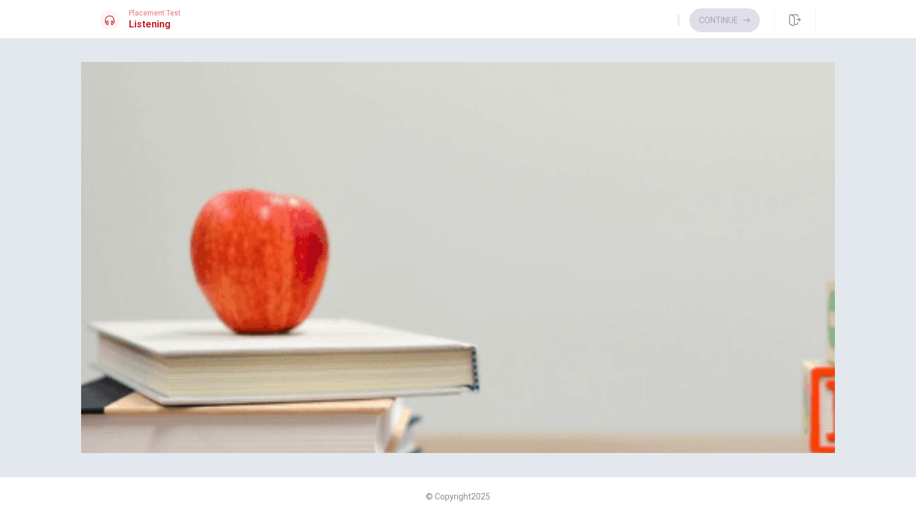
click at [141, 125] on button "A It’s enough" at bounding box center [120, 115] width 41 height 20
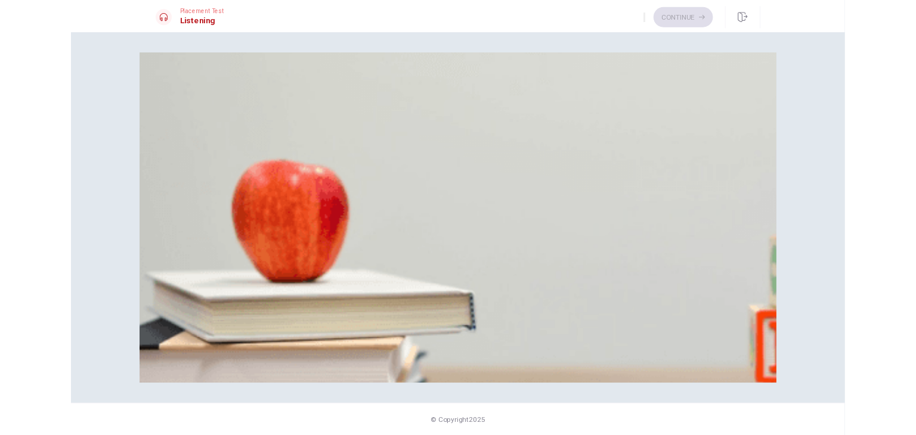
scroll to position [1107, 0]
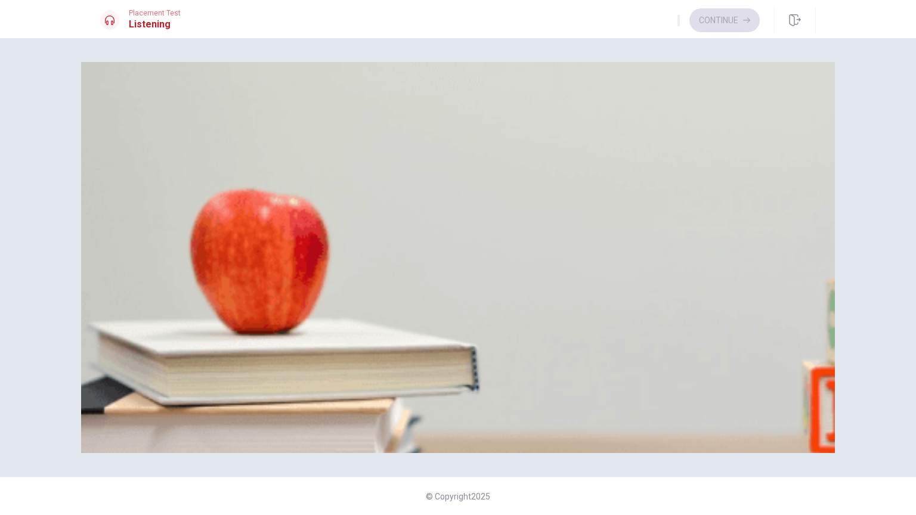
click at [316, 324] on span "A summer vacation" at bounding box center [282, 320] width 67 height 9
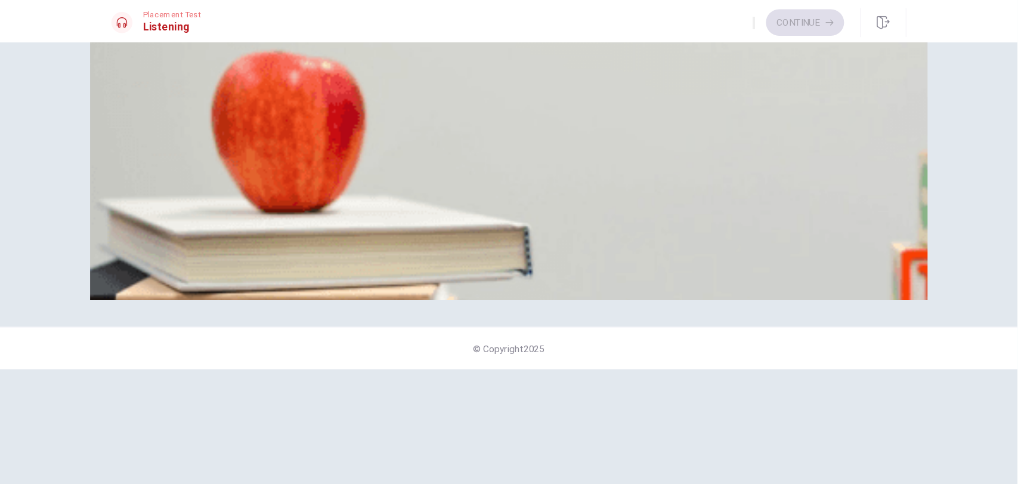
scroll to position [64, 0]
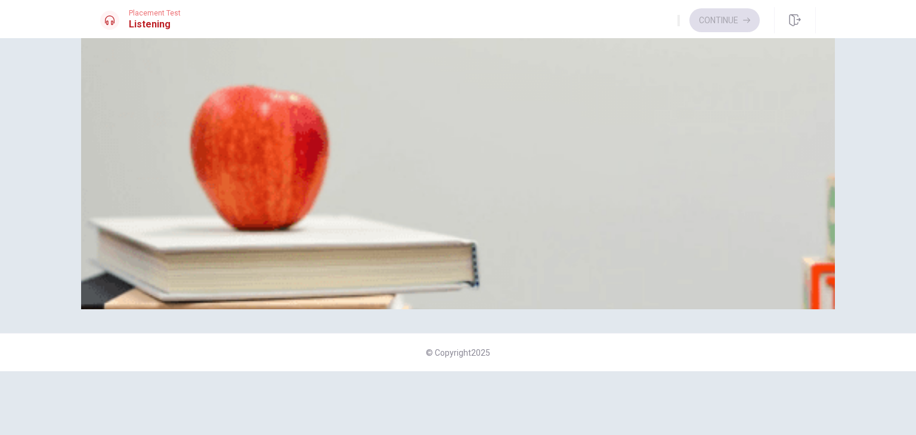
type input "41"
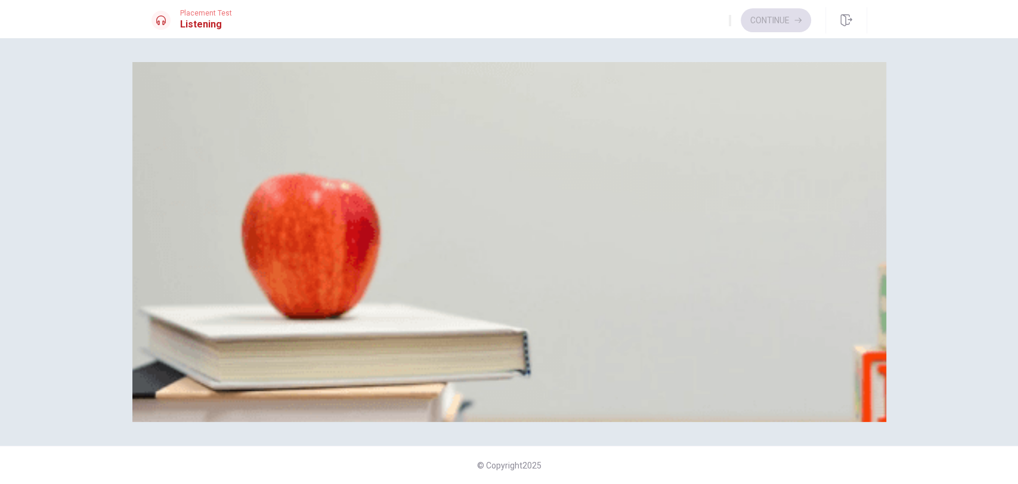
scroll to position [0, 0]
click at [178, 265] on span "A week" at bounding box center [166, 269] width 26 height 9
drag, startPoint x: 460, startPoint y: 158, endPoint x: 573, endPoint y: 159, distance: 112.7
click at [262, 192] on span "What will the man do next?" at bounding box center [206, 197] width 111 height 11
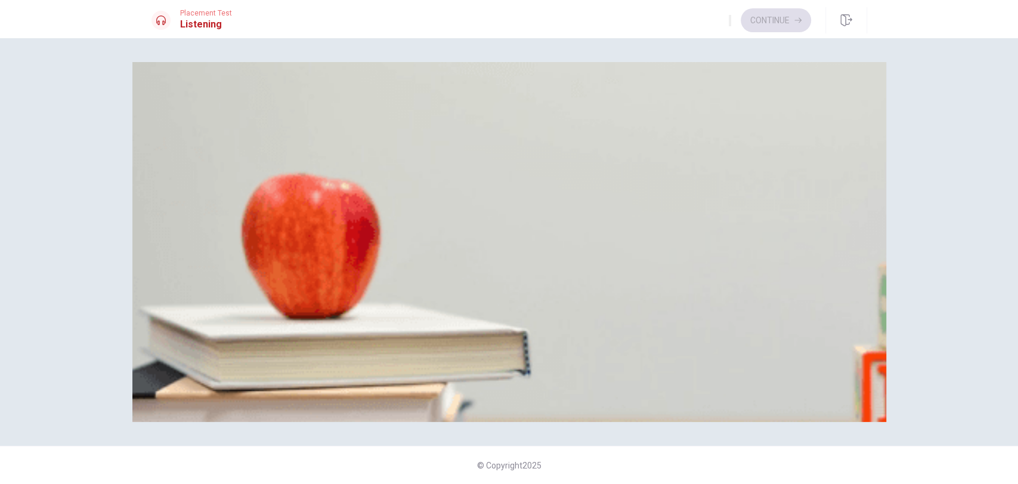
click at [262, 192] on span "What will the man do next?" at bounding box center [206, 197] width 111 height 11
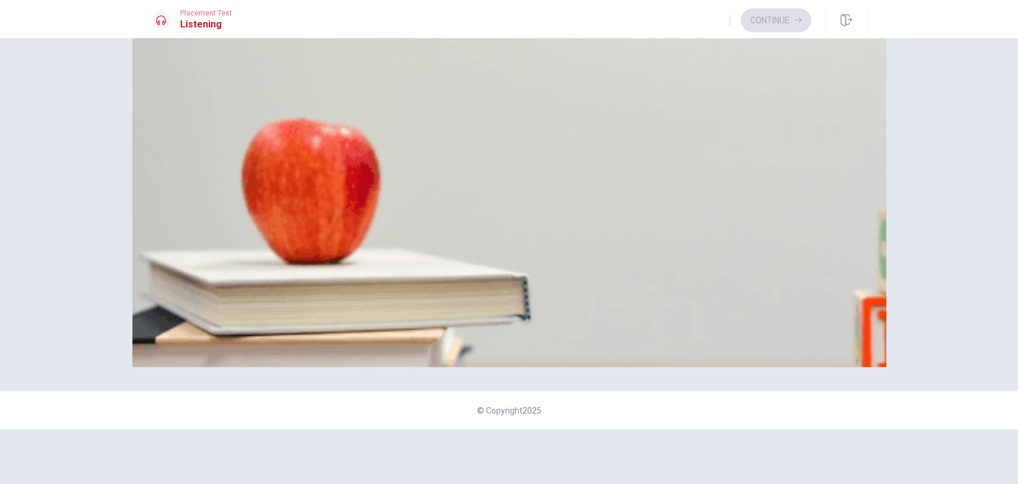
click at [338, 171] on button "C Check out flights" at bounding box center [307, 160] width 61 height 20
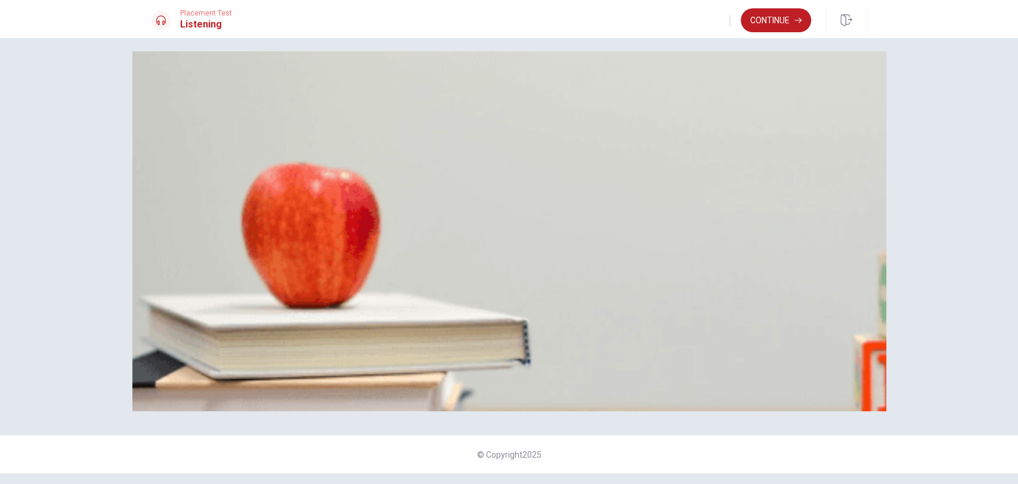
scroll to position [0, 0]
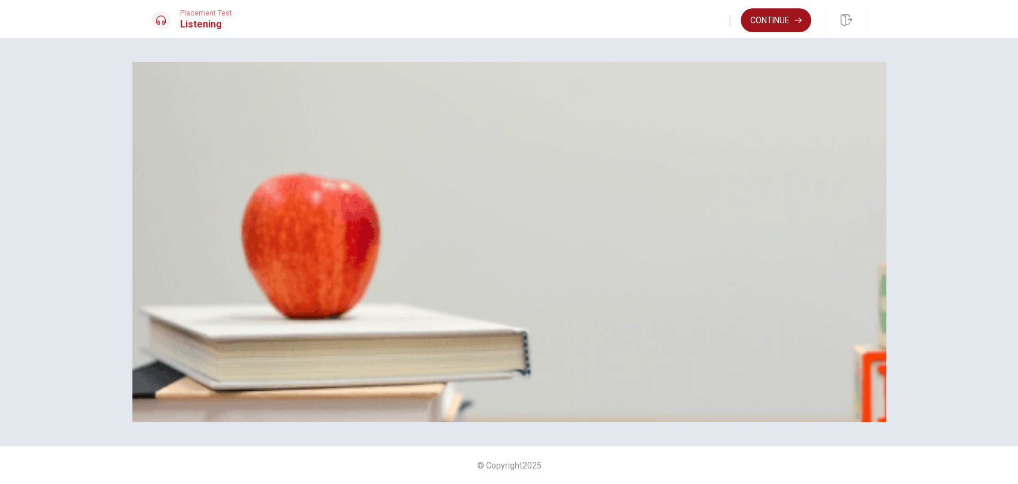
click at [784, 25] on button "Continue" at bounding box center [776, 20] width 70 height 24
click at [779, 435] on div at bounding box center [509, 484] width 1018 height 0
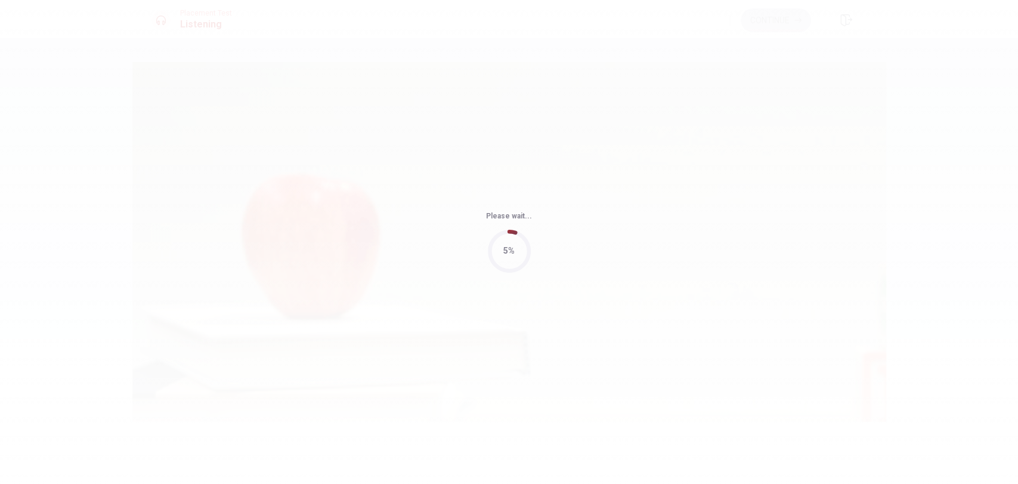
type input "57"
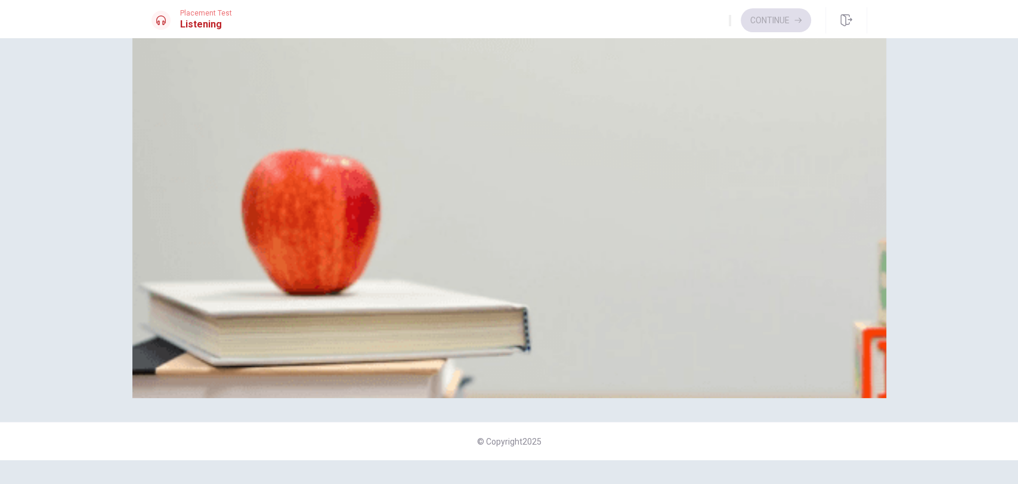
scroll to position [1097, 0]
click at [271, 301] on span "A sweater" at bounding box center [253, 296] width 35 height 9
click at [325, 101] on button "D The receipt" at bounding box center [304, 91] width 42 height 20
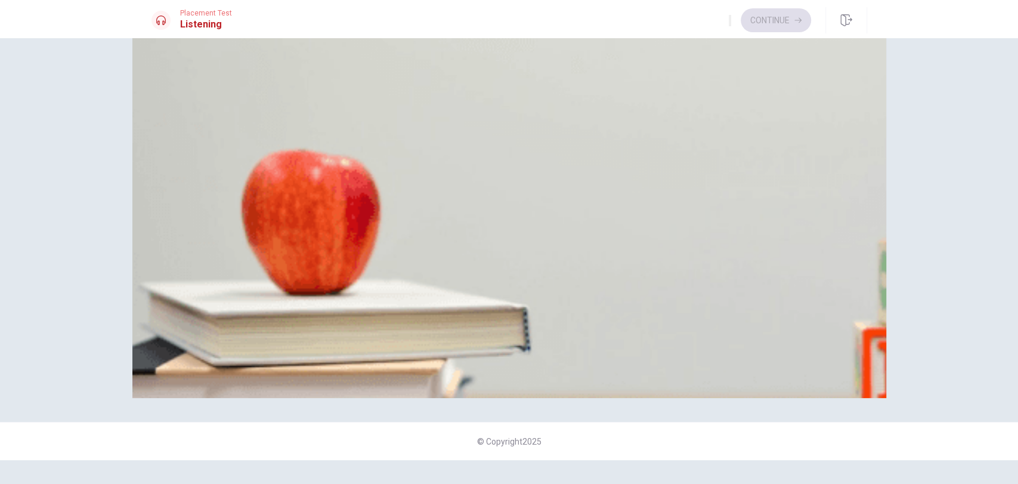
click at [296, 151] on button "D No" at bounding box center [289, 141] width 13 height 20
click at [194, 252] on button "A It doesn’t fit" at bounding box center [172, 241] width 43 height 20
click at [264, 191] on button "C A refund" at bounding box center [248, 191] width 32 height 20
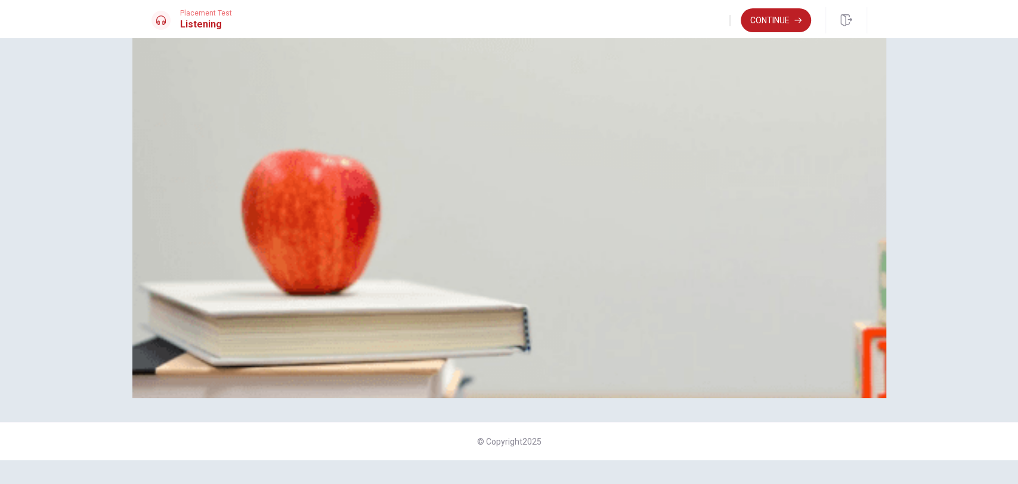
scroll to position [0, 0]
click at [777, 20] on button "Continue" at bounding box center [776, 20] width 70 height 24
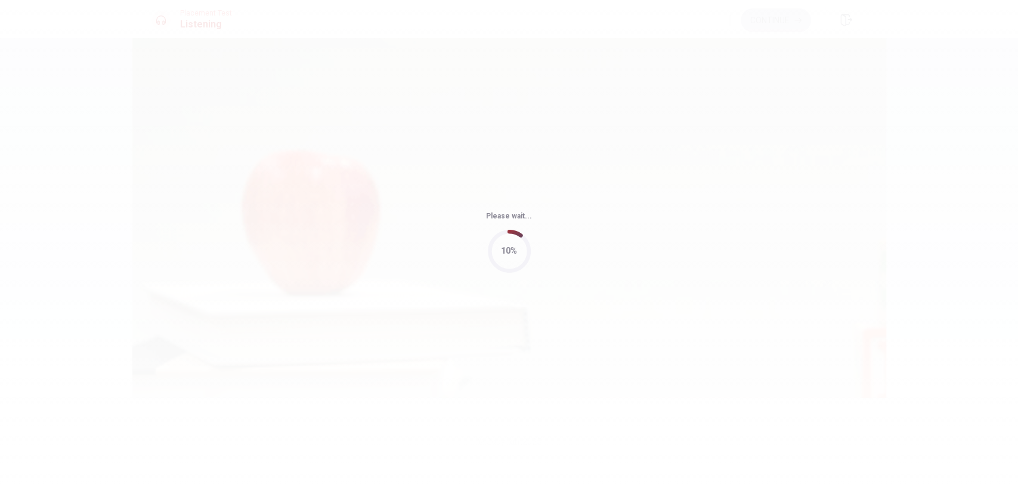
type input "53"
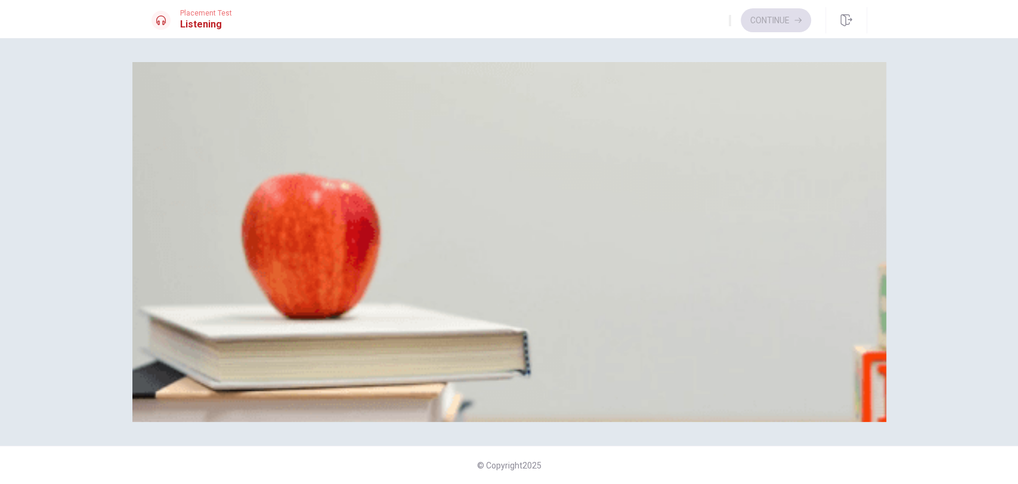
drag, startPoint x: 863, startPoint y: 98, endPoint x: 840, endPoint y: 79, distance: 30.0
click at [840, 79] on div "Question 11 What does the man say about the trail? A It has beautiful views B I…" at bounding box center [509, 201] width 716 height 250
click at [208, 326] on button "B Hiking" at bounding box center [195, 315] width 24 height 20
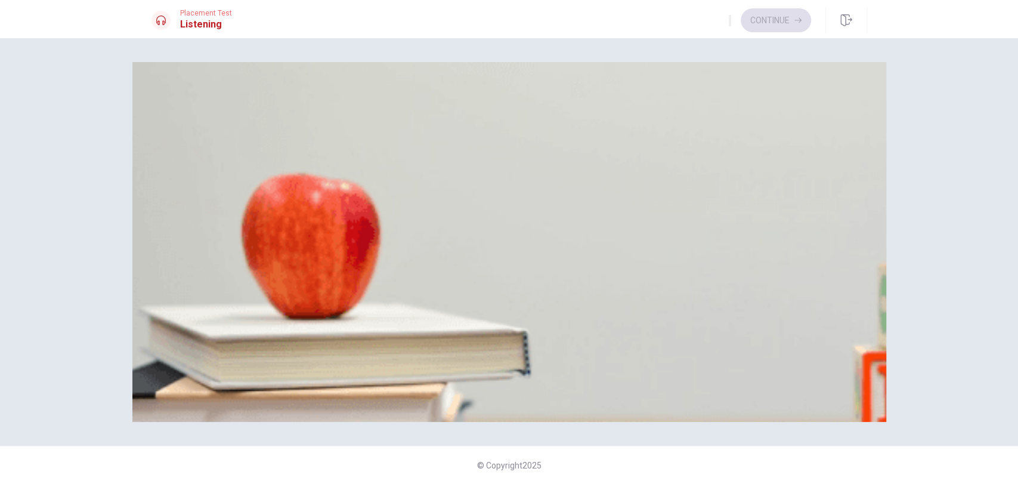
click at [214, 175] on button "A 30 minutes away" at bounding box center [182, 165] width 62 height 20
drag, startPoint x: 864, startPoint y: 194, endPoint x: 862, endPoint y: 187, distance: 7.4
click at [862, 190] on div "Question 11 What does the man say about the trail? A It has beautiful views B I…" at bounding box center [509, 242] width 754 height 360
click at [228, 125] on button "A It has beautiful views" at bounding box center [189, 115] width 76 height 20
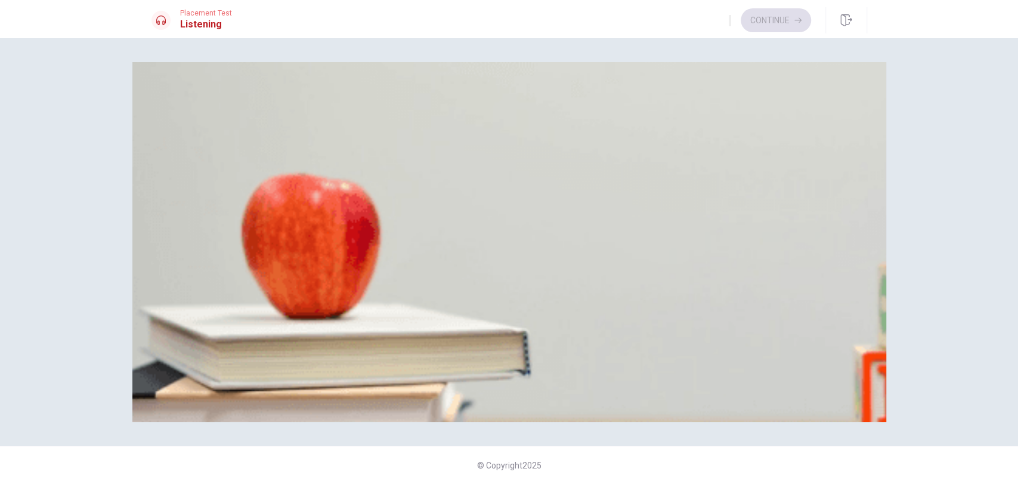
scroll to position [825, 0]
click at [305, 276] on button "C He is excited" at bounding box center [281, 265] width 48 height 20
click at [375, 225] on button "D Early in the morning" at bounding box center [338, 215] width 73 height 20
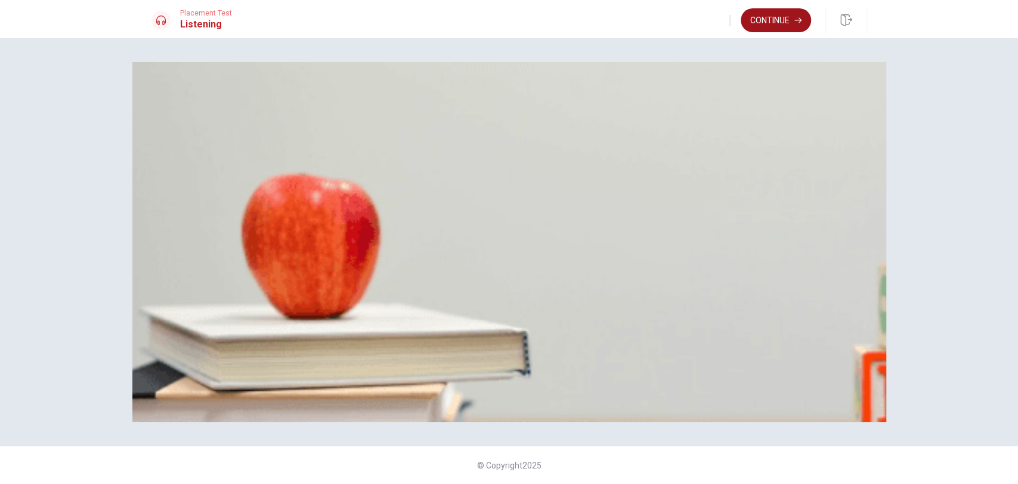
click at [762, 16] on button "Continue" at bounding box center [776, 20] width 70 height 24
drag, startPoint x: 427, startPoint y: 348, endPoint x: 412, endPoint y: 345, distance: 15.1
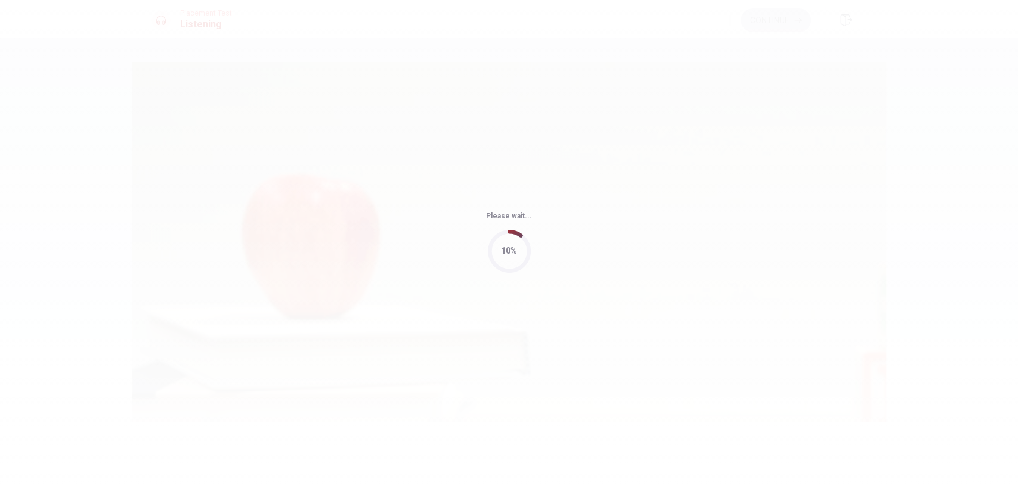
type input "52"
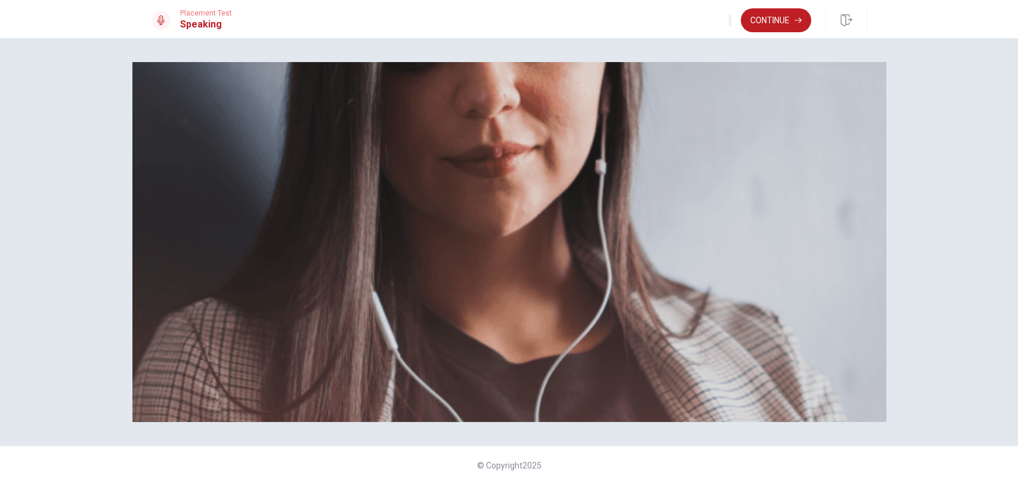
scroll to position [88, 0]
drag, startPoint x: 186, startPoint y: 163, endPoint x: 315, endPoint y: 162, distance: 128.8
click at [310, 75] on span "The Speaking Section will begin soon." at bounding box center [230, 68] width 158 height 11
drag, startPoint x: 181, startPoint y: 199, endPoint x: 233, endPoint y: 202, distance: 52.0
click at [233, 175] on span "Use a headset if available (recommended for best audio quality). Ensure your mi…" at bounding box center [285, 126] width 269 height 97
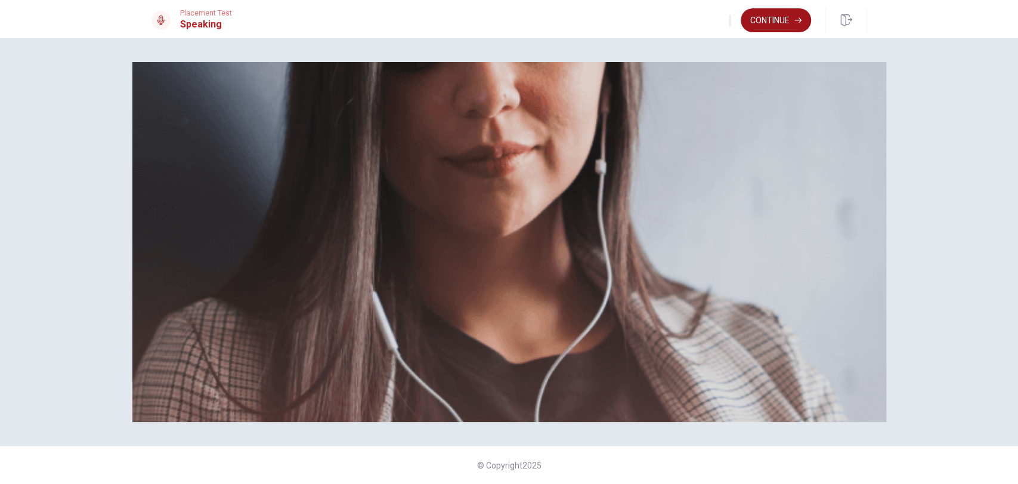
click at [772, 20] on button "Continue" at bounding box center [776, 20] width 70 height 24
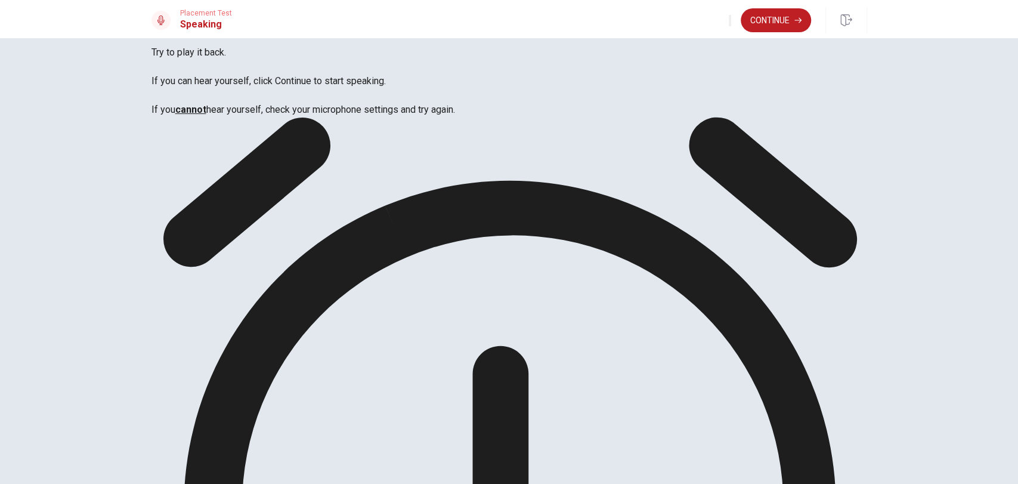
click at [792, 23] on button "Continue" at bounding box center [776, 20] width 70 height 24
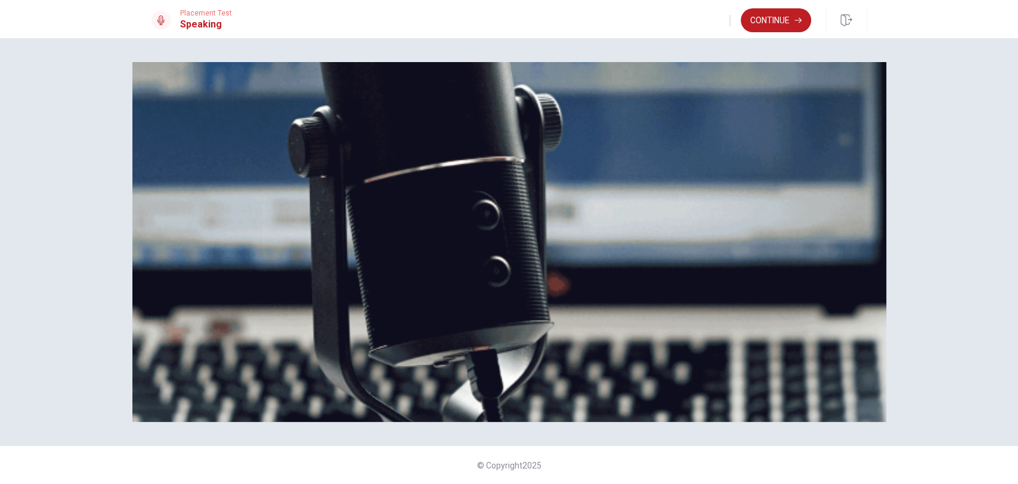
drag, startPoint x: 235, startPoint y: 222, endPoint x: 316, endPoint y: 226, distance: 80.6
click at [315, 226] on span "The Speaking Test will start now. There are 3 questions in this section. • 1 qu…" at bounding box center [370, 162] width 438 height 169
drag, startPoint x: 259, startPoint y: 222, endPoint x: 342, endPoint y: 224, distance: 83.5
click at [342, 224] on span "The Speaking Test will start now. There are 3 questions in this section. • 1 qu…" at bounding box center [370, 162] width 438 height 169
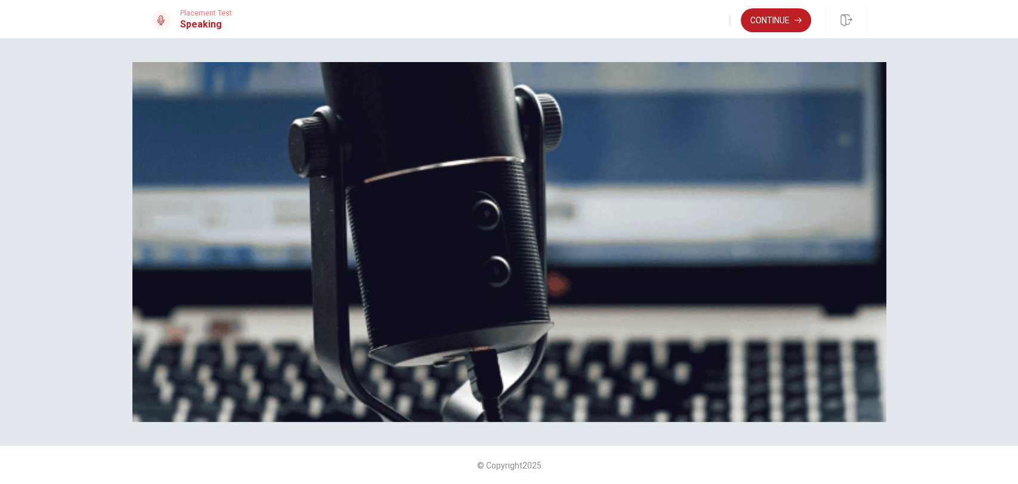
drag, startPoint x: 212, startPoint y: 280, endPoint x: 253, endPoint y: 280, distance: 40.6
click at [253, 246] on span "The Speaking Test will start now. There are 3 questions in this section. • 1 qu…" at bounding box center [370, 162] width 438 height 169
drag, startPoint x: 187, startPoint y: 218, endPoint x: 264, endPoint y: 216, distance: 77.0
click at [264, 216] on span "The Speaking Test will start now. There are 3 questions in this section. • 1 qu…" at bounding box center [370, 162] width 438 height 169
drag, startPoint x: 315, startPoint y: 234, endPoint x: 393, endPoint y: 233, distance: 78.1
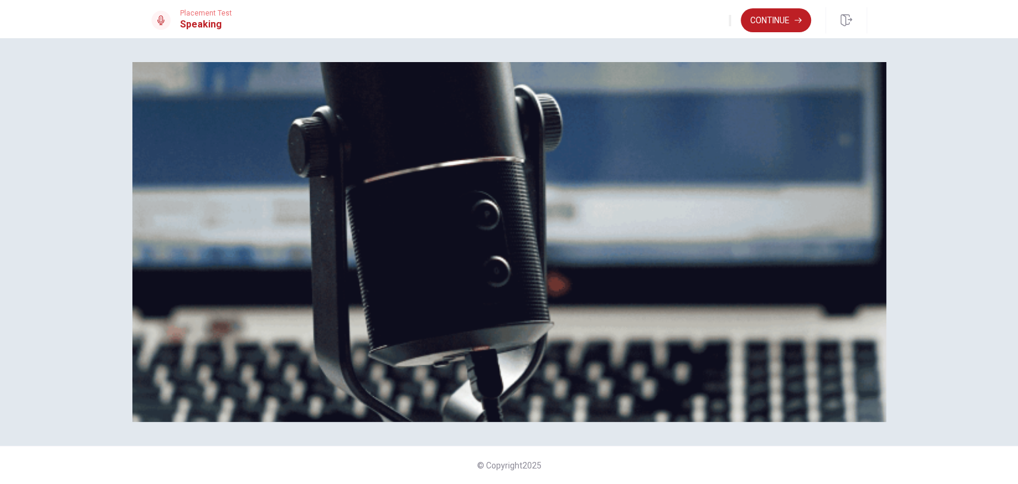
click at [391, 233] on span "The Speaking Test will start now. There are 3 questions in this section. • 1 qu…" at bounding box center [370, 162] width 438 height 169
click at [393, 233] on span "The Speaking Test will start now. There are 3 questions in this section. • 1 qu…" at bounding box center [370, 162] width 438 height 169
drag, startPoint x: 271, startPoint y: 241, endPoint x: 384, endPoint y: 245, distance: 113.4
click at [376, 243] on span "The Speaking Test will start now. There are 3 questions in this section. • 1 qu…" at bounding box center [370, 162] width 438 height 169
click at [393, 245] on span "The Speaking Test will start now. There are 3 questions in this section. • 1 qu…" at bounding box center [370, 162] width 438 height 169
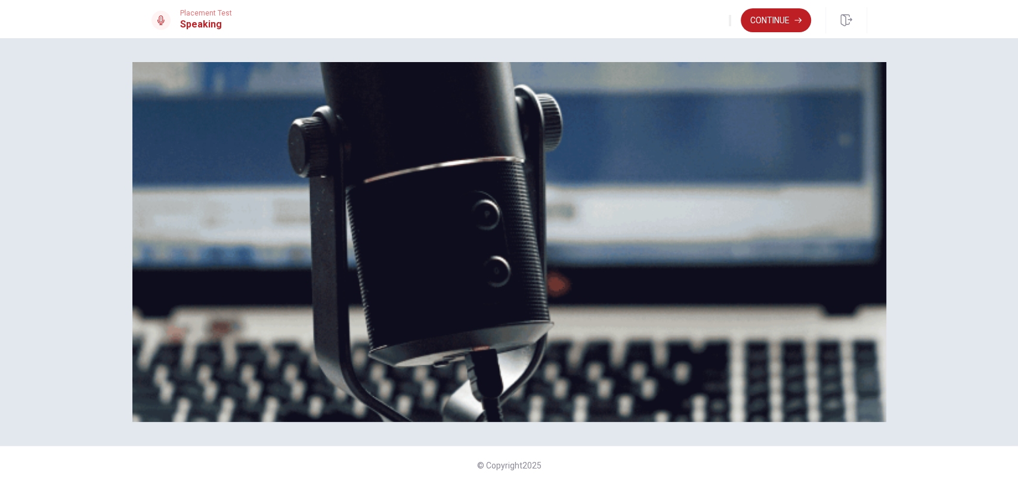
scroll to position [44, 0]
click at [779, 24] on button "Continue" at bounding box center [776, 20] width 70 height 24
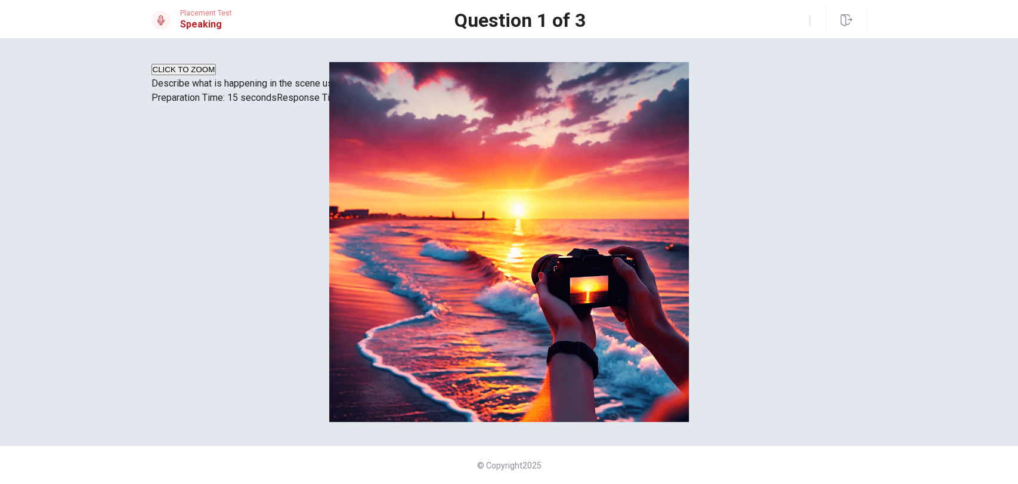
scroll to position [44, 0]
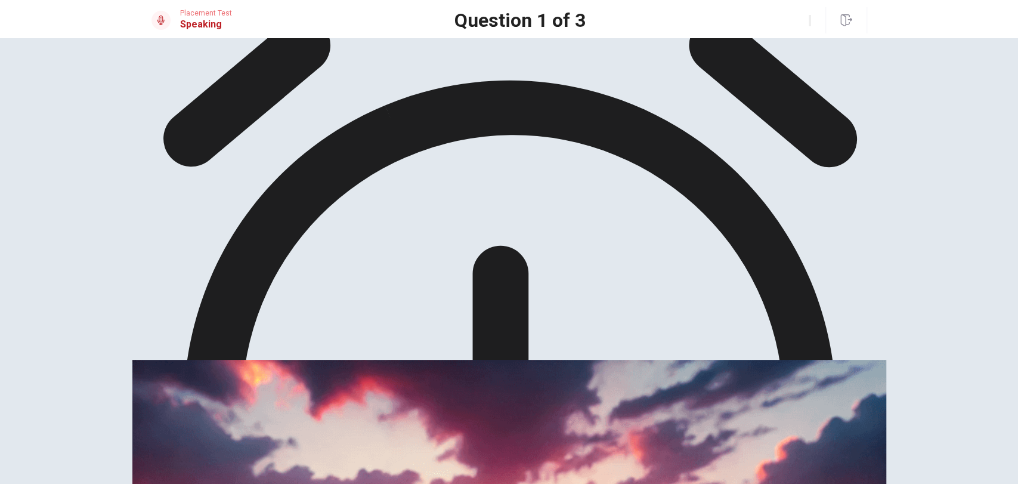
scroll to position [0, 0]
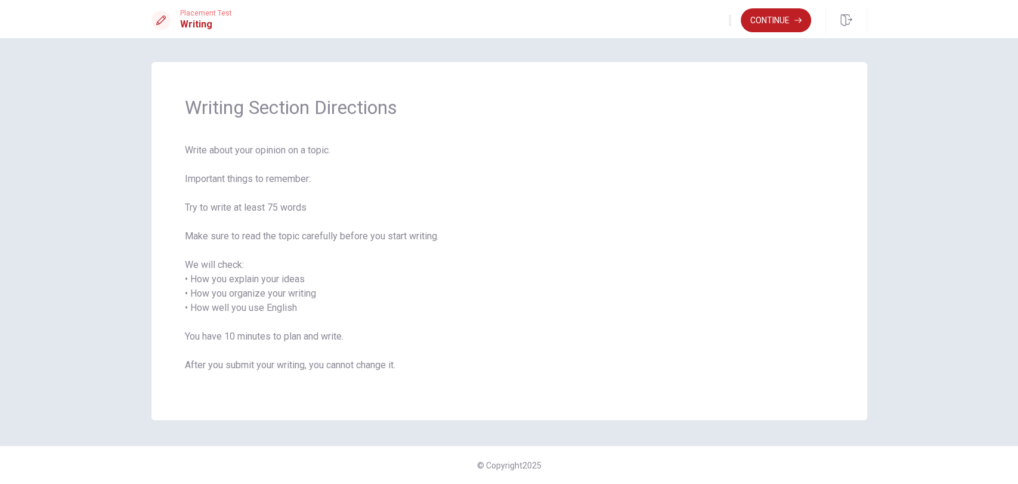
drag, startPoint x: 768, startPoint y: 107, endPoint x: 775, endPoint y: 69, distance: 38.1
click at [768, 109] on span "Writing Section Directions" at bounding box center [509, 107] width 649 height 24
click at [778, 29] on button "Continue" at bounding box center [776, 20] width 70 height 24
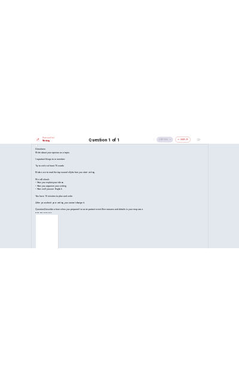
scroll to position [12, 0]
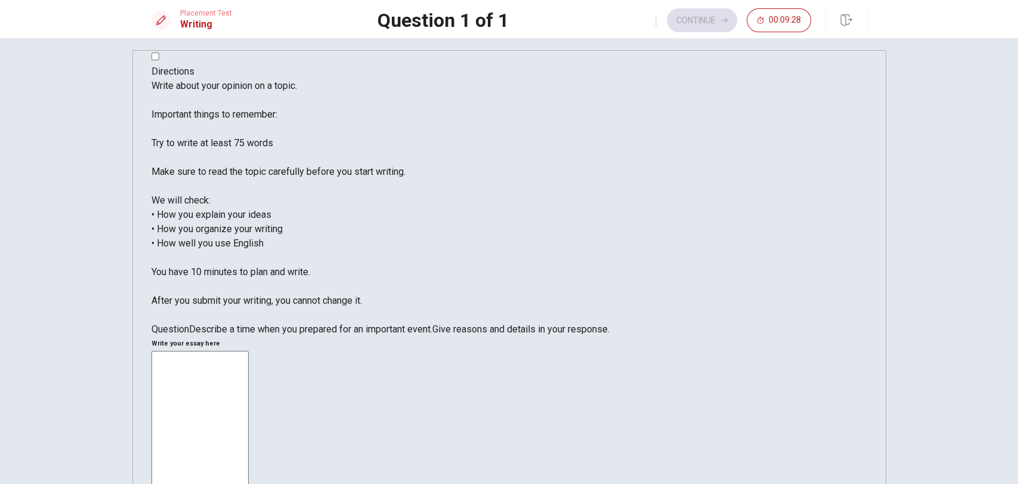
type textarea "W"
type textarea "One"
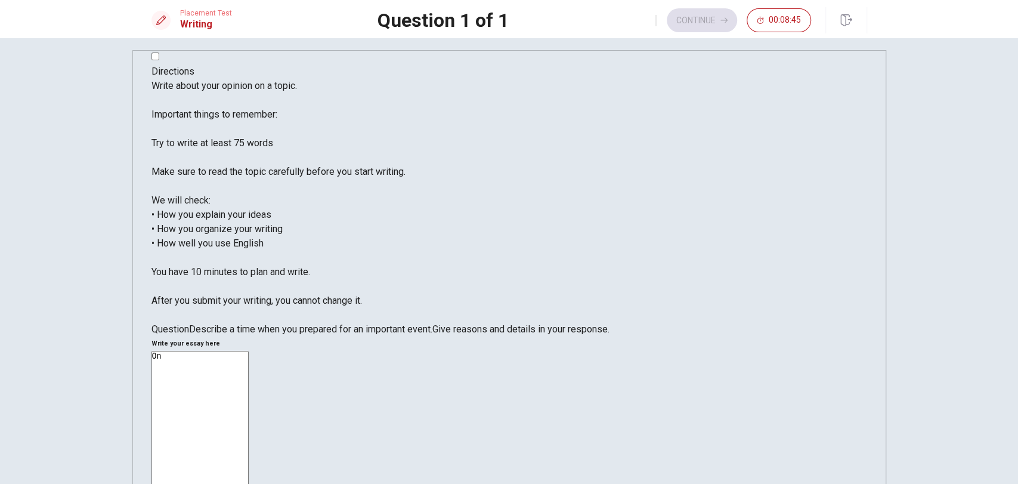
type textarea "O"
type textarea "T"
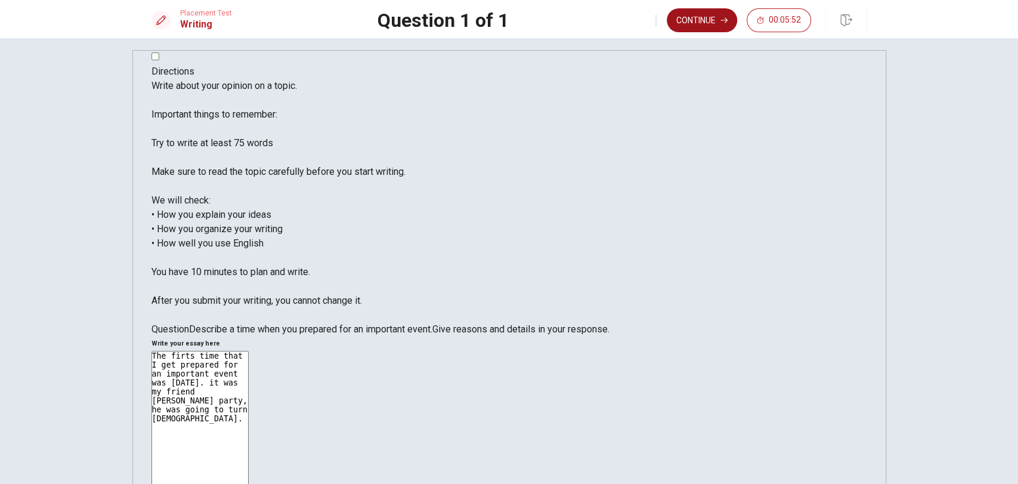
click at [713, 13] on button "Continue" at bounding box center [702, 20] width 70 height 24
drag, startPoint x: 682, startPoint y: 135, endPoint x: 660, endPoint y: 137, distance: 22.1
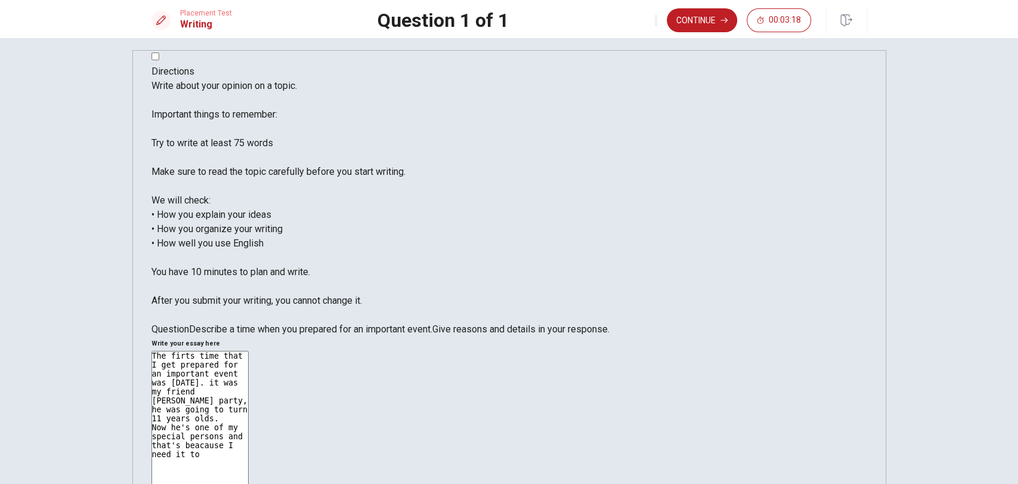
drag, startPoint x: 821, startPoint y: 138, endPoint x: 768, endPoint y: 137, distance: 53.1
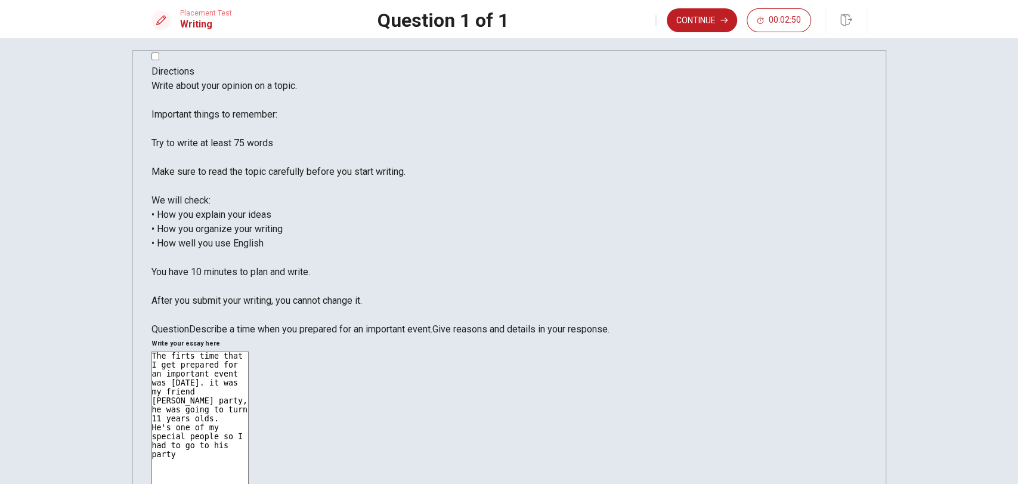
type textarea "The firts time that I get prepared for an important event was [DATE]. it was my…"
click at [867, 134] on div "Directions Write about your opinion on a topic. Important things to remember: T…" at bounding box center [509, 377] width 754 height 655
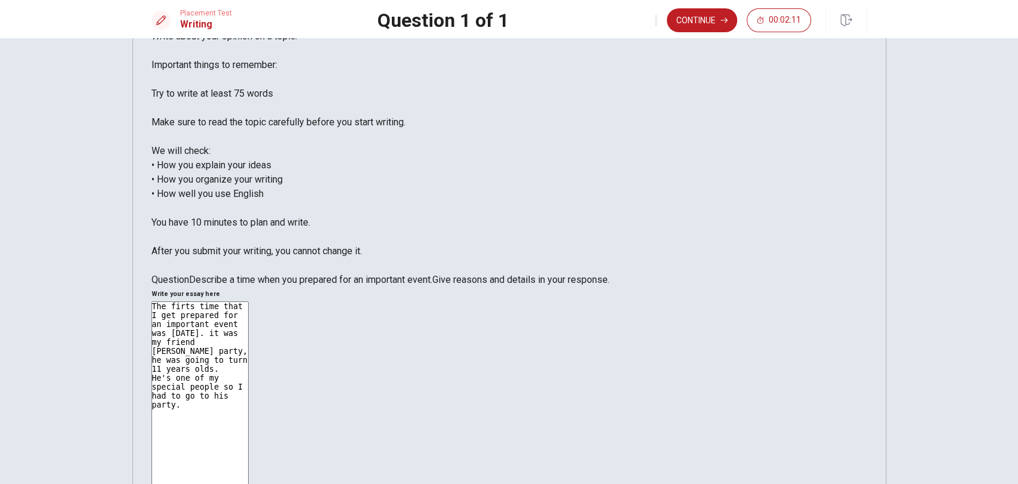
scroll to position [0, 0]
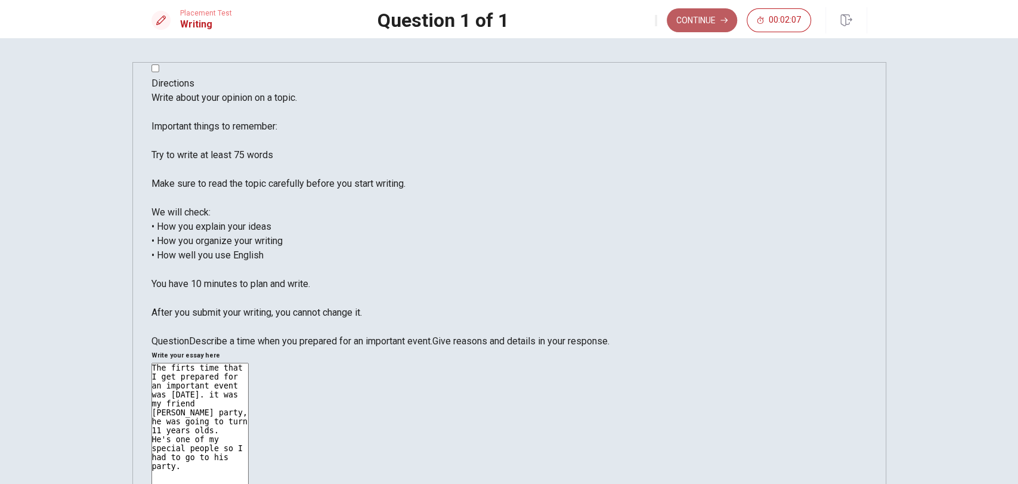
click at [706, 17] on button "Continue" at bounding box center [702, 20] width 70 height 24
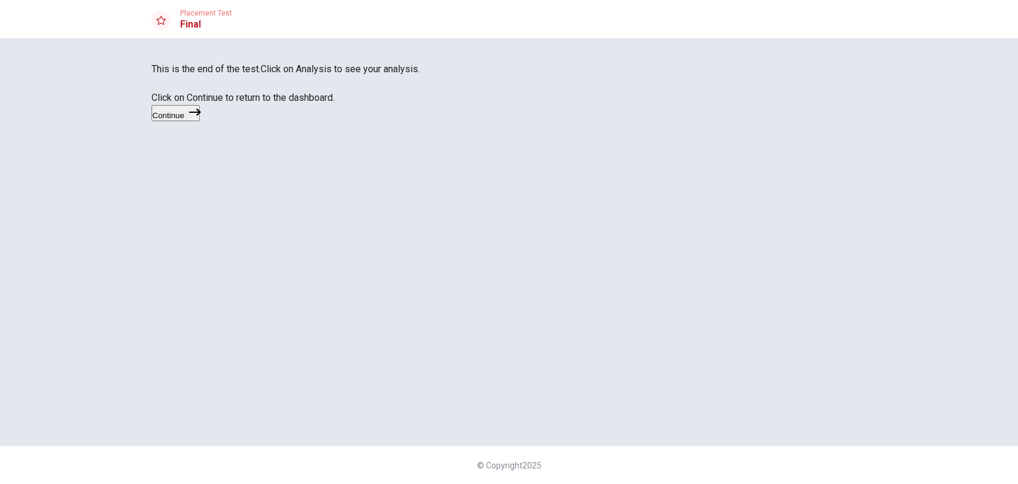
drag, startPoint x: 428, startPoint y: 154, endPoint x: 587, endPoint y: 154, distance: 158.6
click at [261, 75] on span "This is the end of the test." at bounding box center [205, 68] width 109 height 11
click at [200, 121] on button "Continue" at bounding box center [175, 113] width 48 height 16
